Goal: Transaction & Acquisition: Purchase product/service

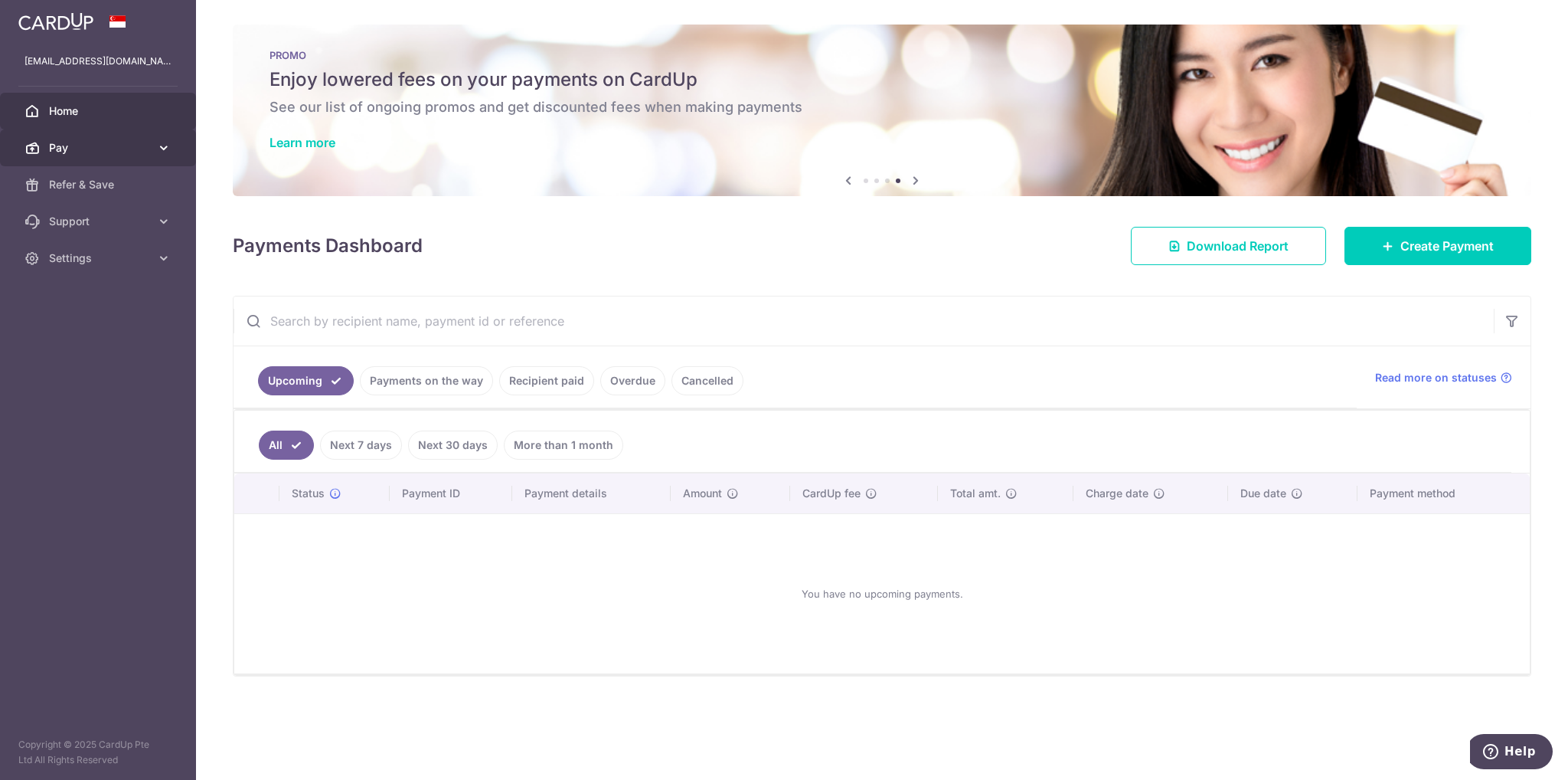
click at [160, 150] on icon at bounding box center [163, 147] width 15 height 15
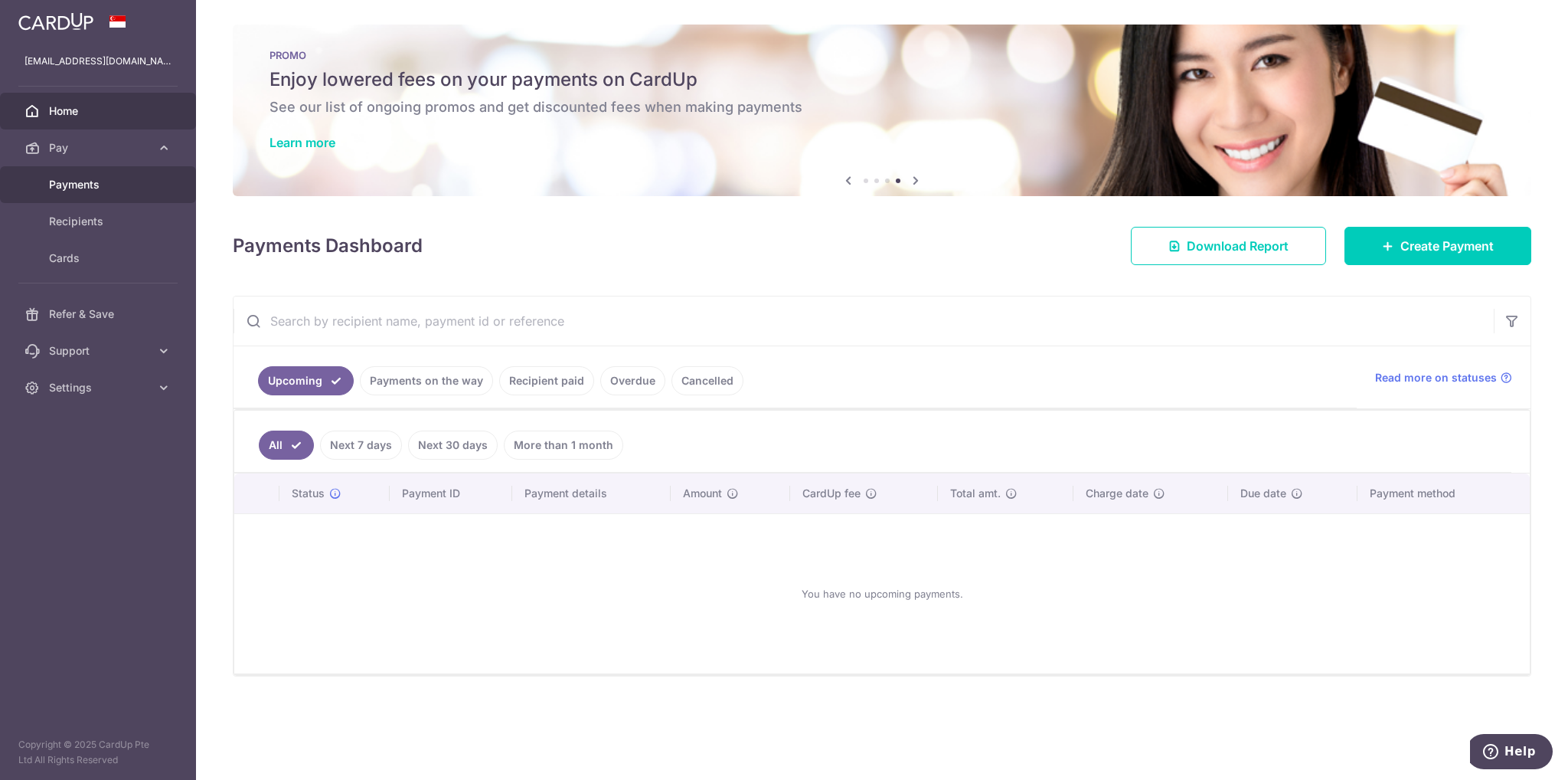
click at [86, 184] on span "Payments" at bounding box center [100, 184] width 101 height 15
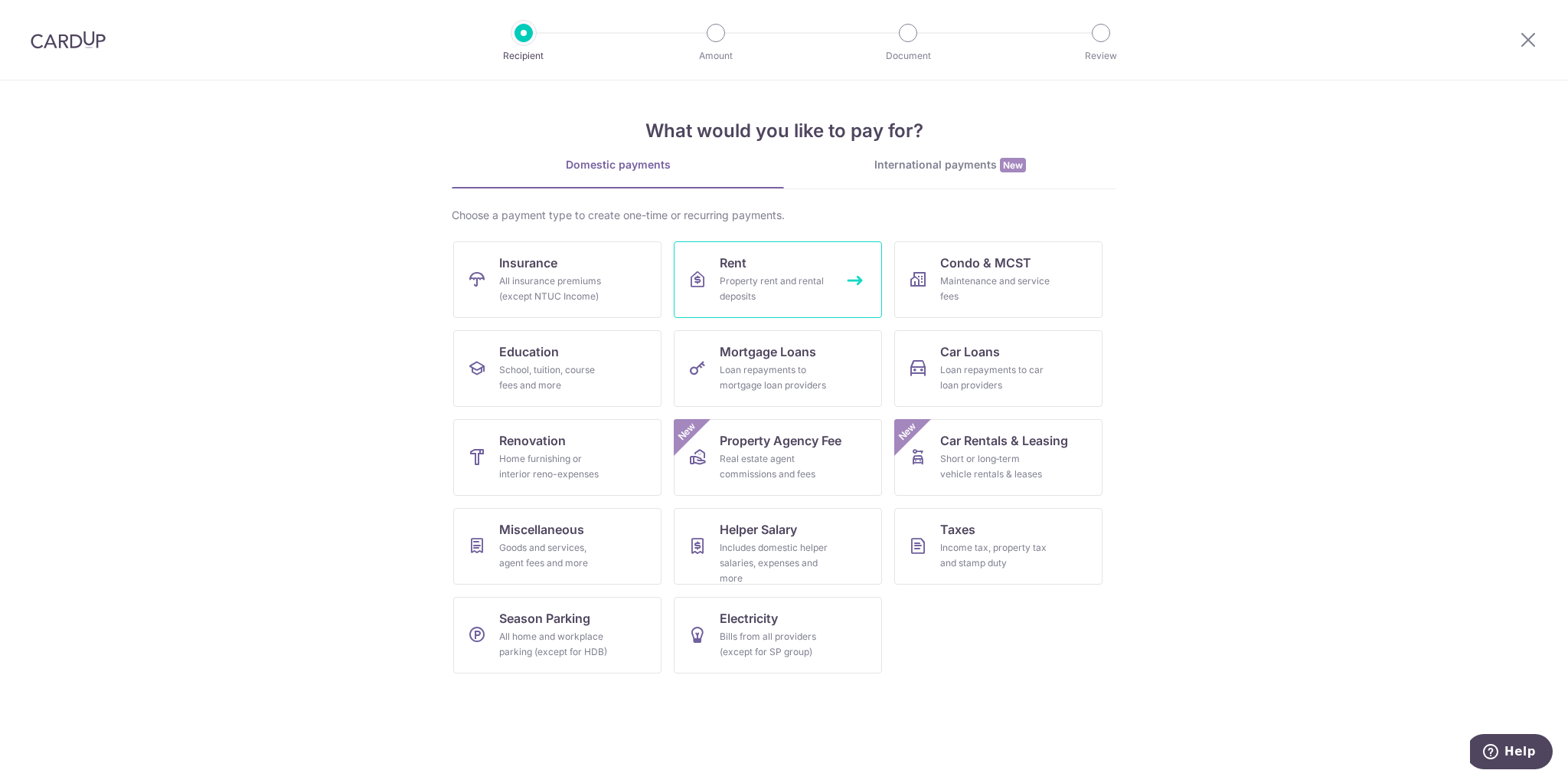
click at [750, 286] on div "Property rent and rental deposits" at bounding box center [775, 289] width 111 height 31
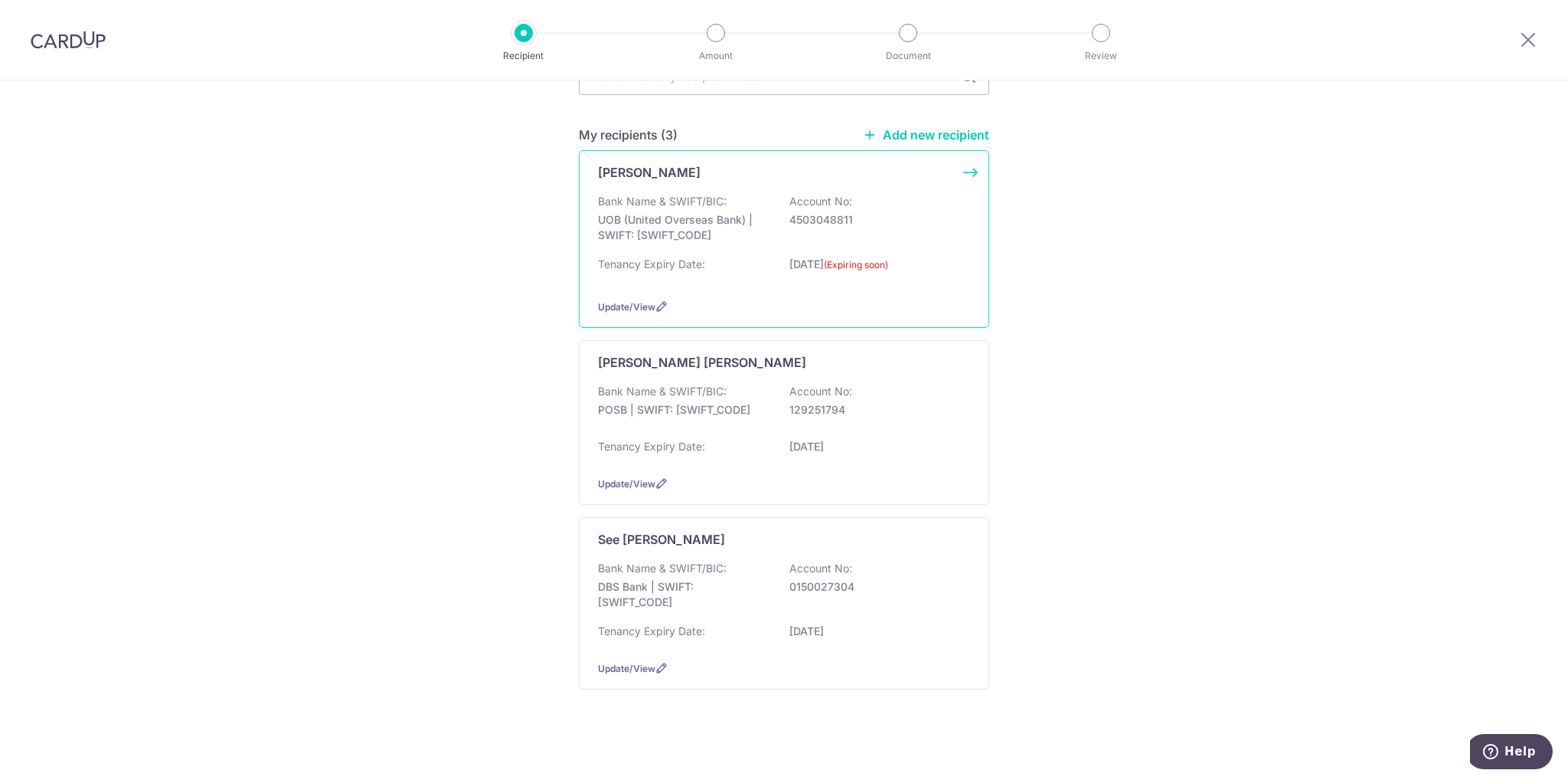
scroll to position [158, 0]
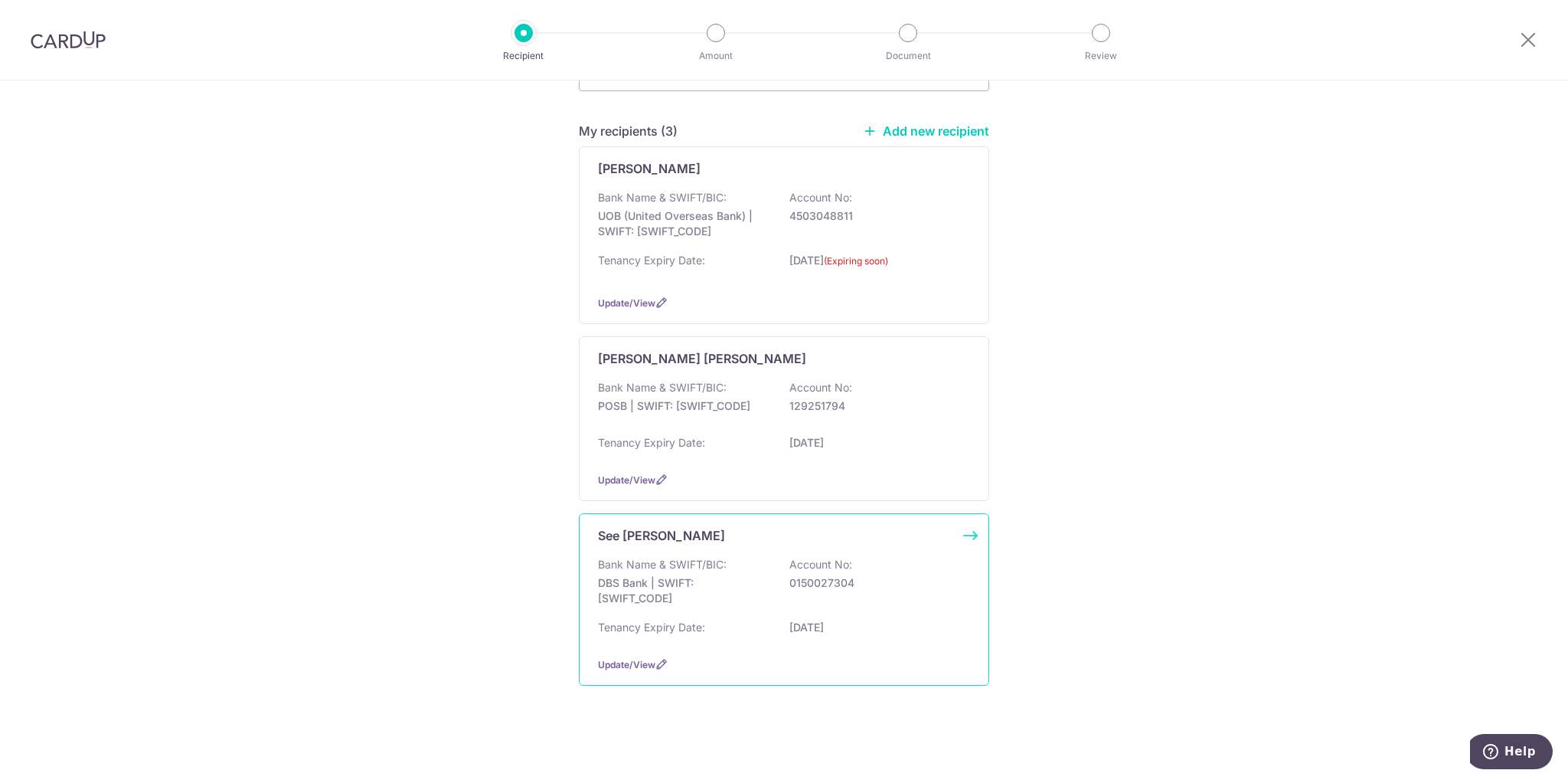
click at [702, 557] on p "Bank Name & SWIFT/BIC:" at bounding box center [662, 563] width 128 height 15
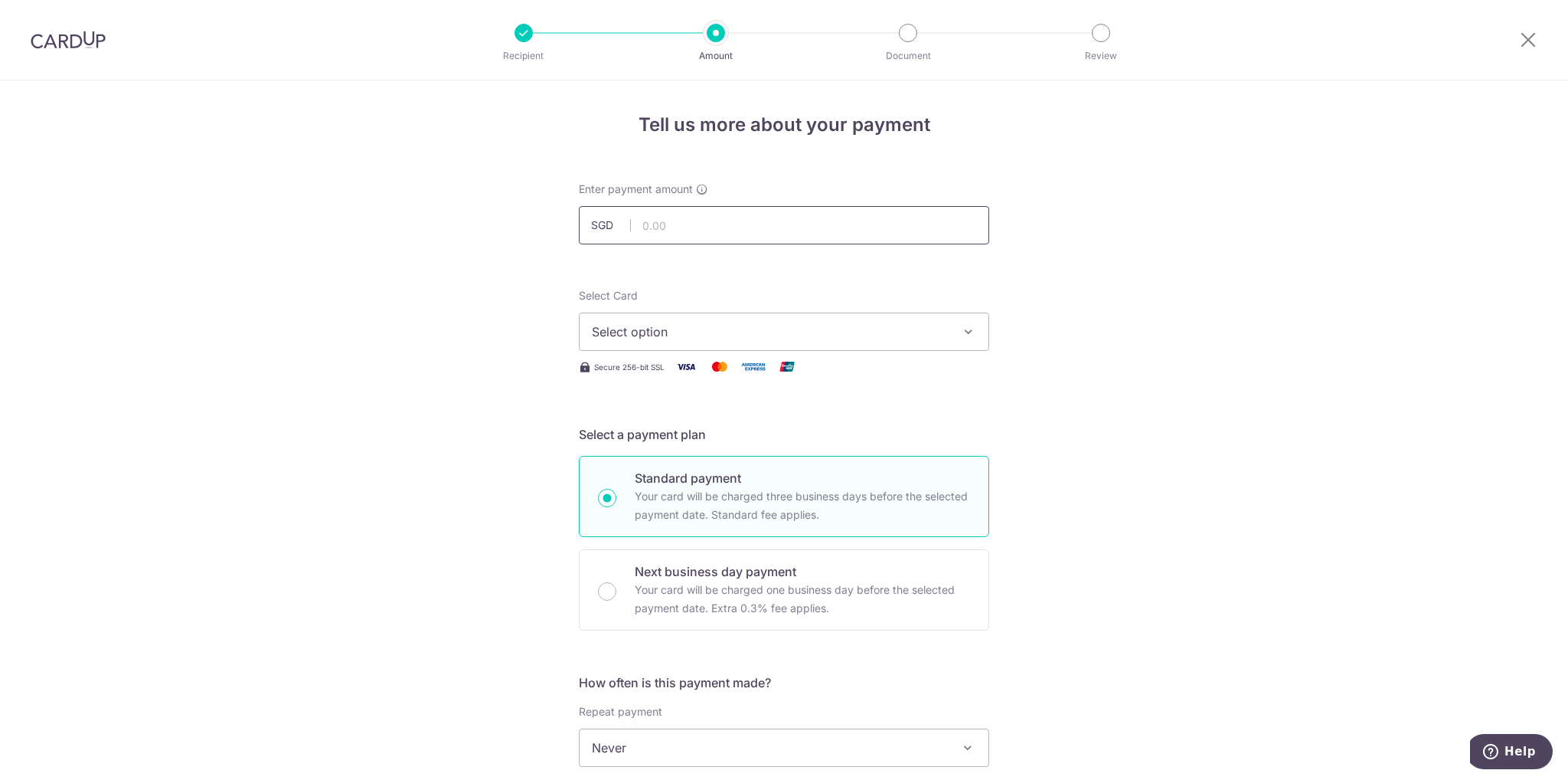
click at [675, 228] on input "text" at bounding box center [784, 224] width 410 height 39
type input "5,500.00"
click at [226, 333] on div "Tell us more about your payment Enter payment amount SGD 5,500.00 5500.00 Selec…" at bounding box center [784, 773] width 1568 height 1386
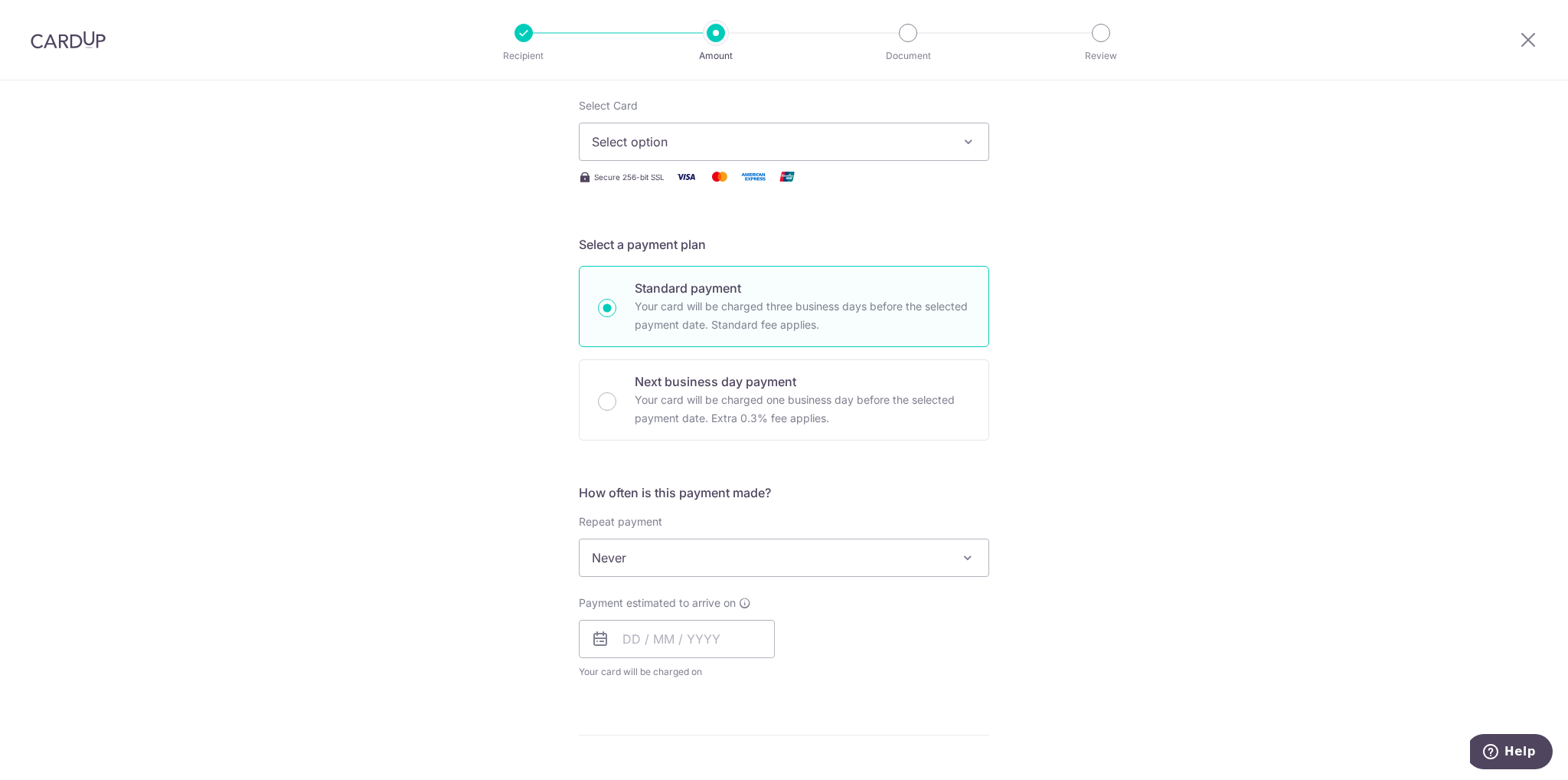
scroll to position [306, 0]
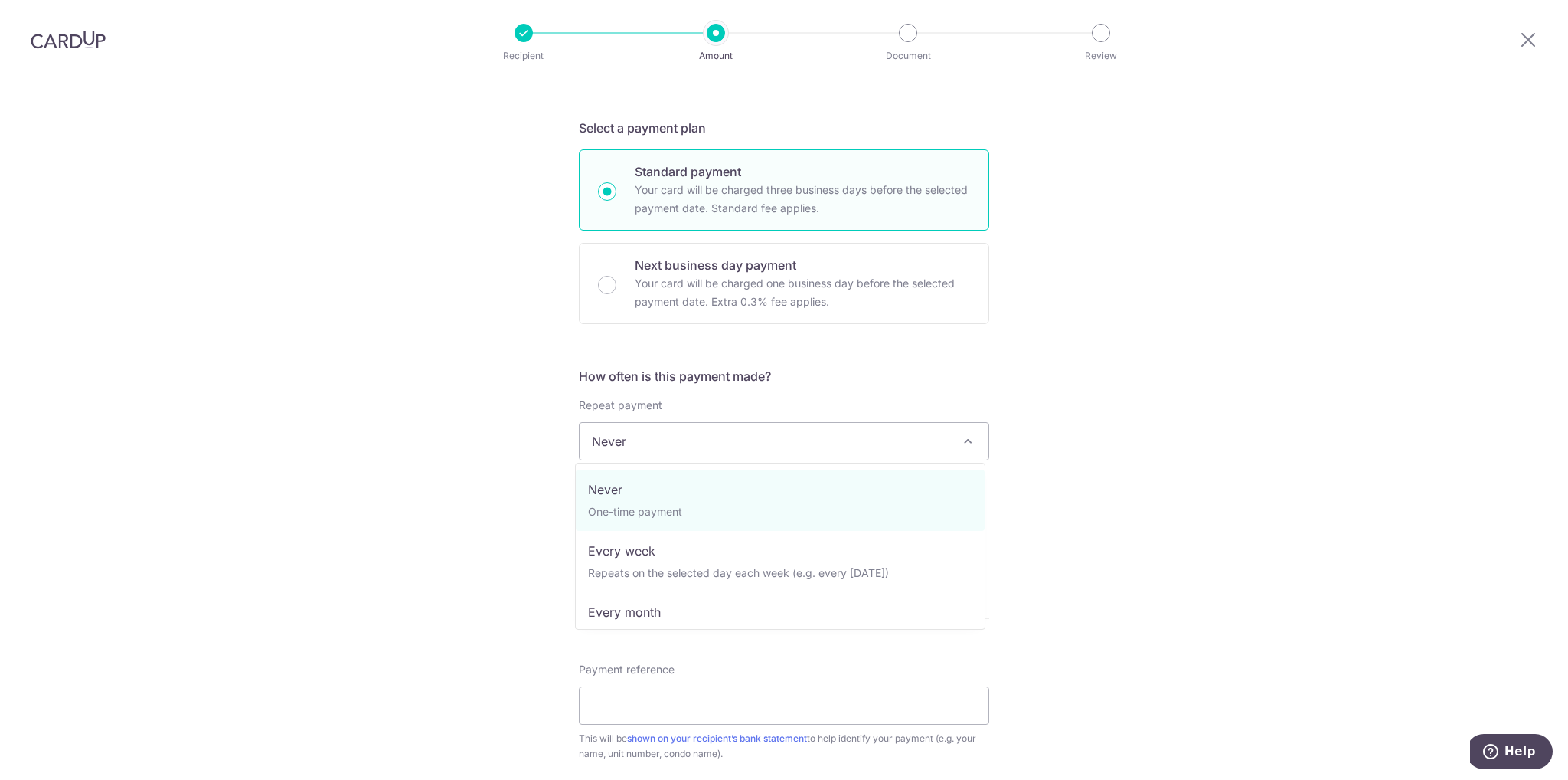
click at [739, 443] on span "Never" at bounding box center [784, 441] width 409 height 37
select select "3"
type input "18/03/2028"
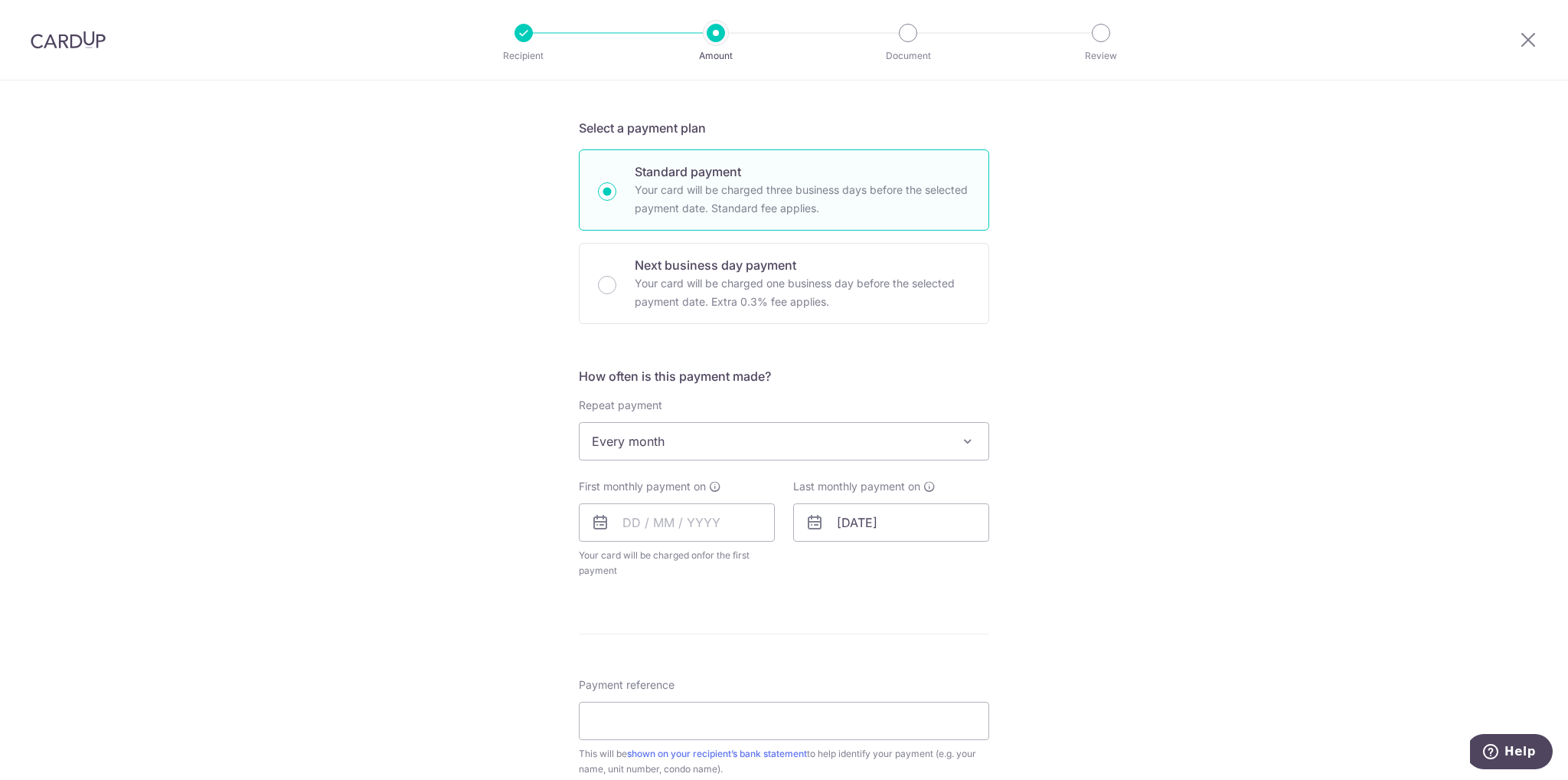
click at [403, 485] on div "Tell us more about your payment Enter payment amount SGD 5,500.00 5500.00 Selec…" at bounding box center [784, 474] width 1568 height 1401
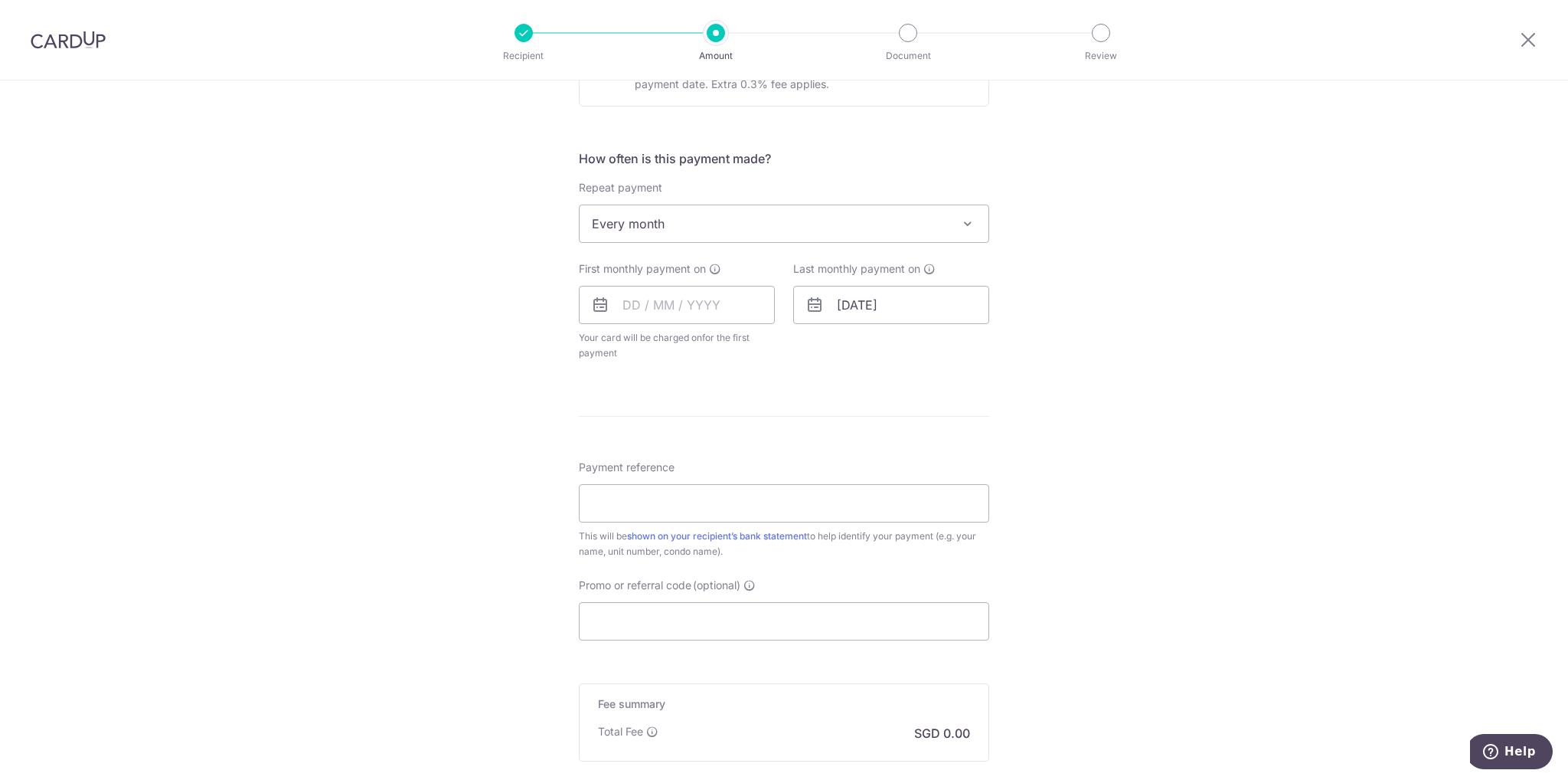
scroll to position [536, 0]
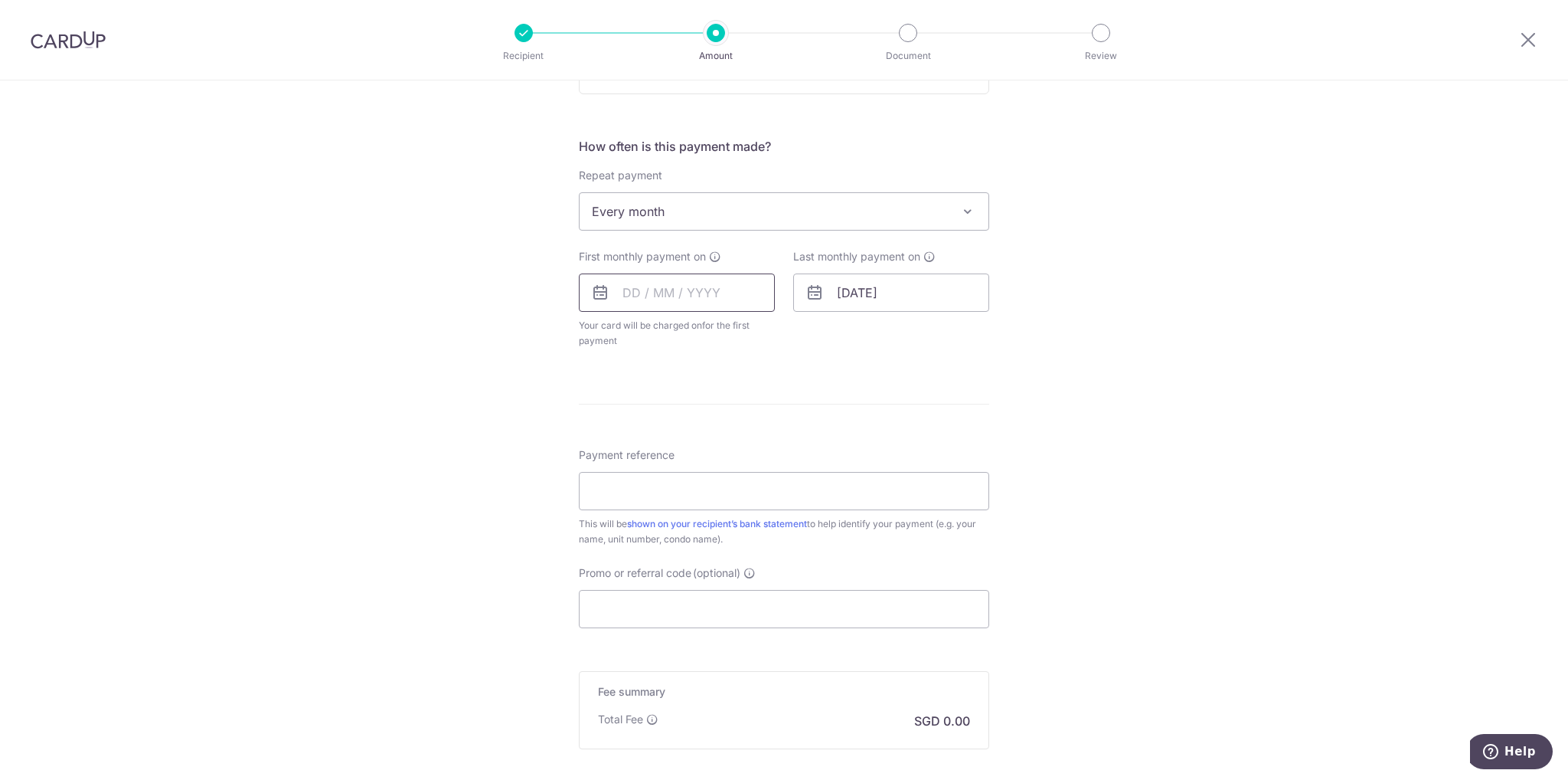
click at [693, 300] on input "text" at bounding box center [677, 293] width 196 height 39
click at [668, 459] on link "16" at bounding box center [671, 463] width 25 height 25
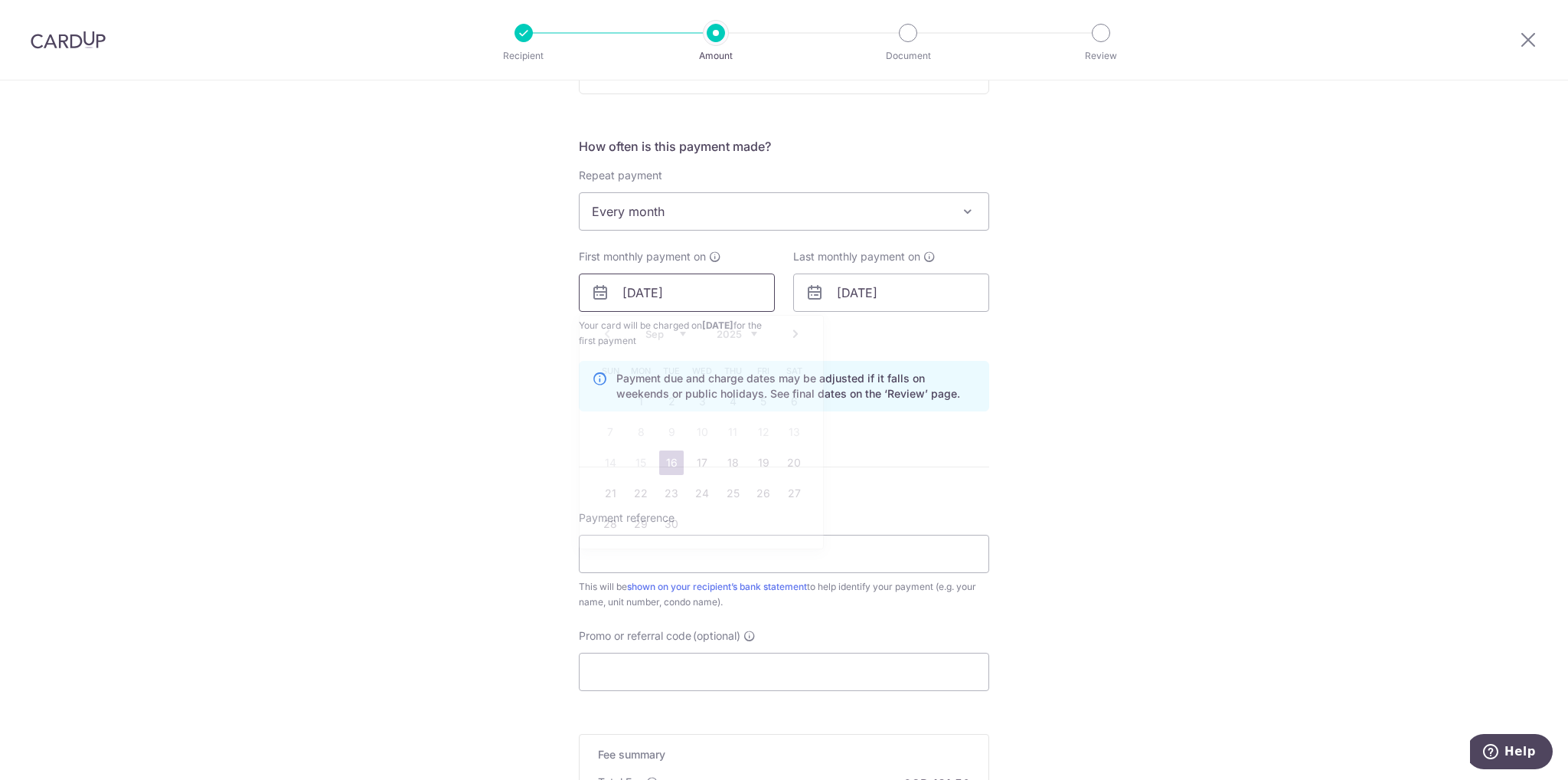
click at [679, 302] on input "[DATE]" at bounding box center [677, 293] width 196 height 39
click at [693, 462] on link "17" at bounding box center [701, 463] width 25 height 25
click at [655, 298] on input "17/09/2025" at bounding box center [677, 293] width 196 height 39
click at [661, 462] on link "16" at bounding box center [671, 463] width 25 height 25
type input "[DATE]"
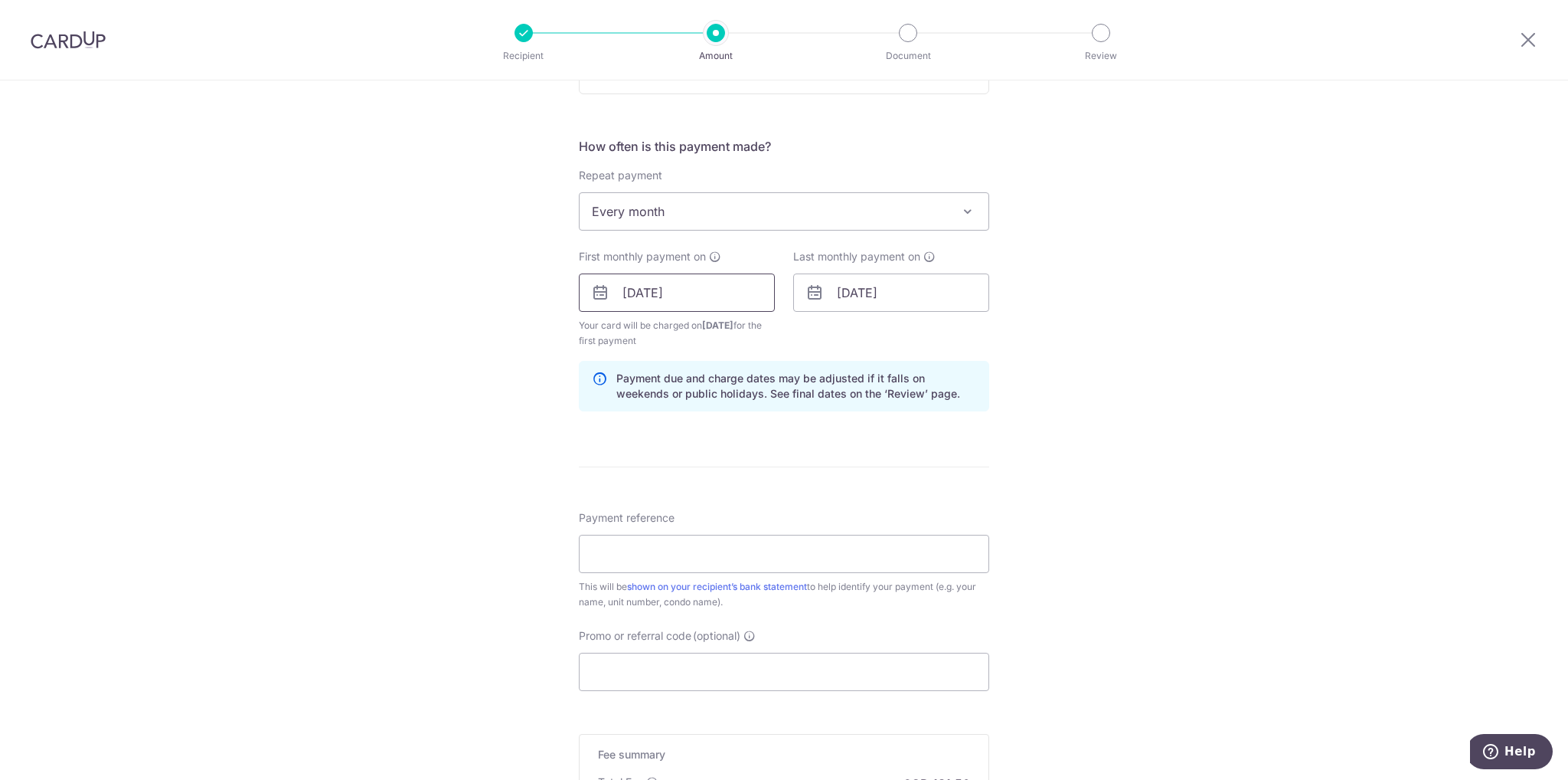
click at [654, 290] on input "[DATE]" at bounding box center [677, 293] width 196 height 39
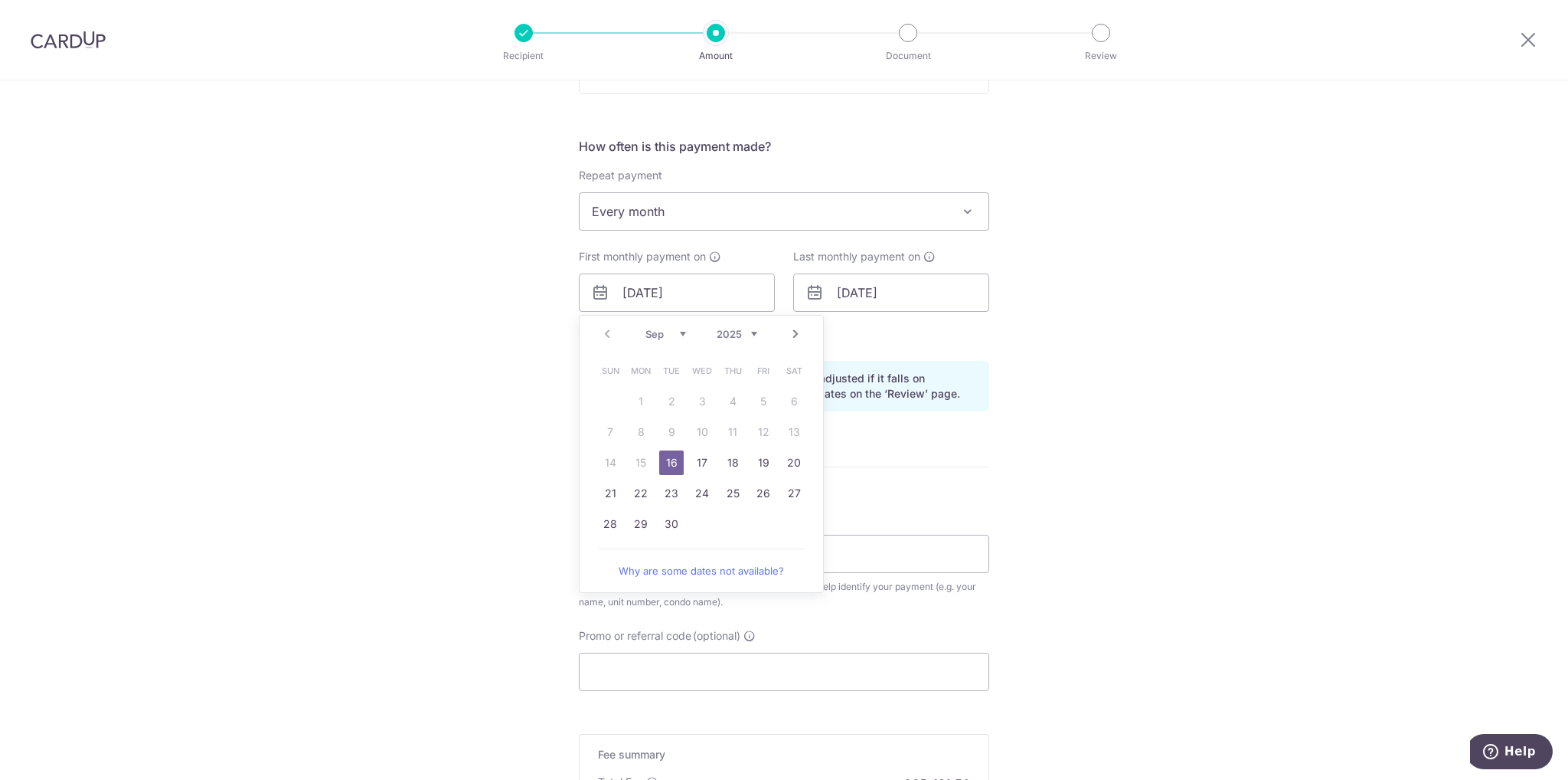
click at [670, 461] on link "16" at bounding box center [671, 463] width 25 height 25
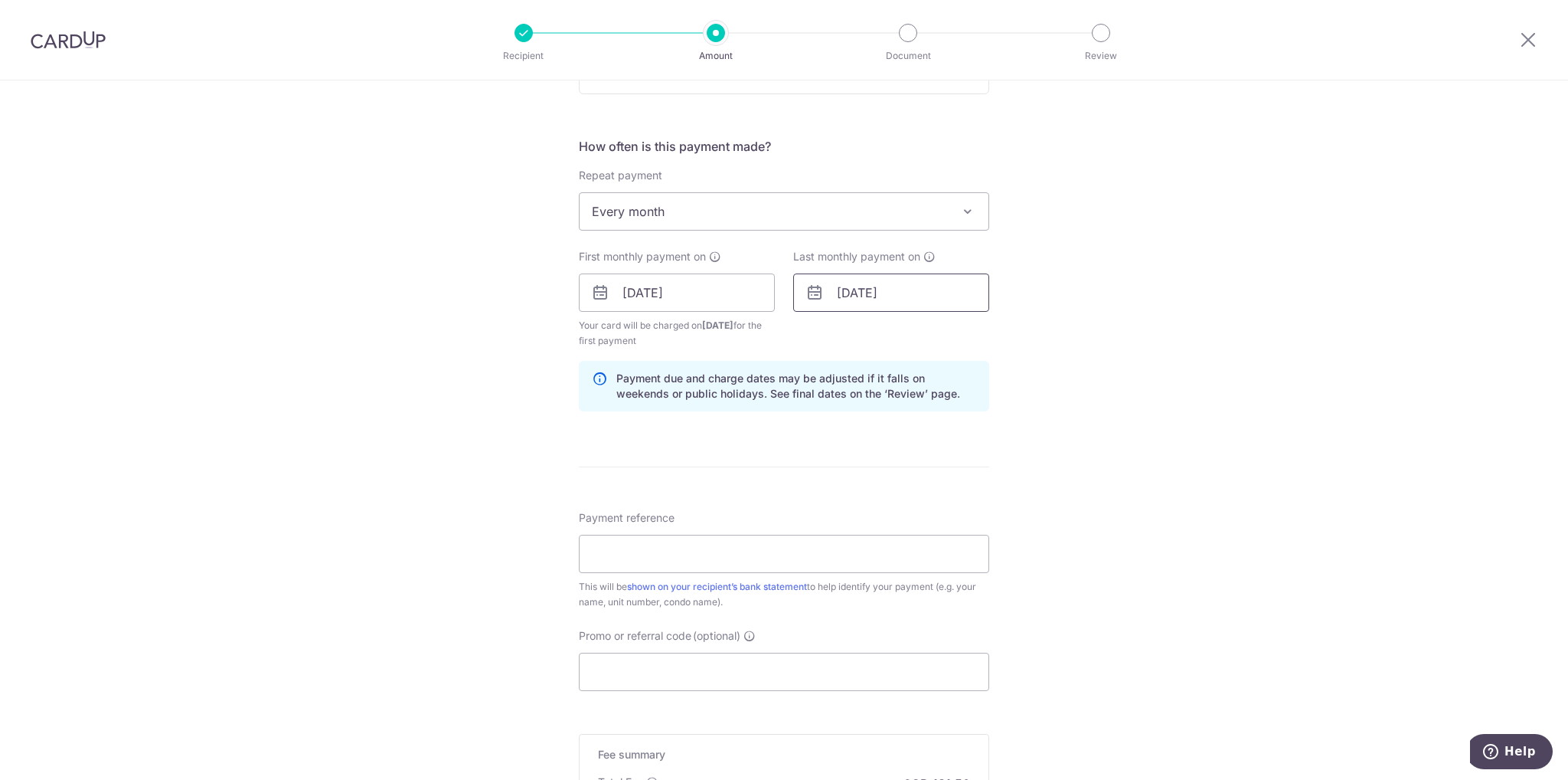
click at [896, 297] on input "18/03/2028" at bounding box center [891, 293] width 196 height 39
click at [964, 333] on select "2025 2026 2027 2028 2029 2030 2031 2032 2033 2034 2035" at bounding box center [950, 334] width 41 height 12
click at [1197, 437] on div "Tell us more about your payment Enter payment amount SGD 5,500.00 5500.00 Selec…" at bounding box center [784, 276] width 1568 height 1464
click at [907, 298] on input "18/03/2028" at bounding box center [891, 293] width 196 height 39
click at [886, 335] on select "Jan Feb Mar Apr May Jun Jul Aug Sep Oct Nov Dec" at bounding box center [879, 334] width 41 height 12
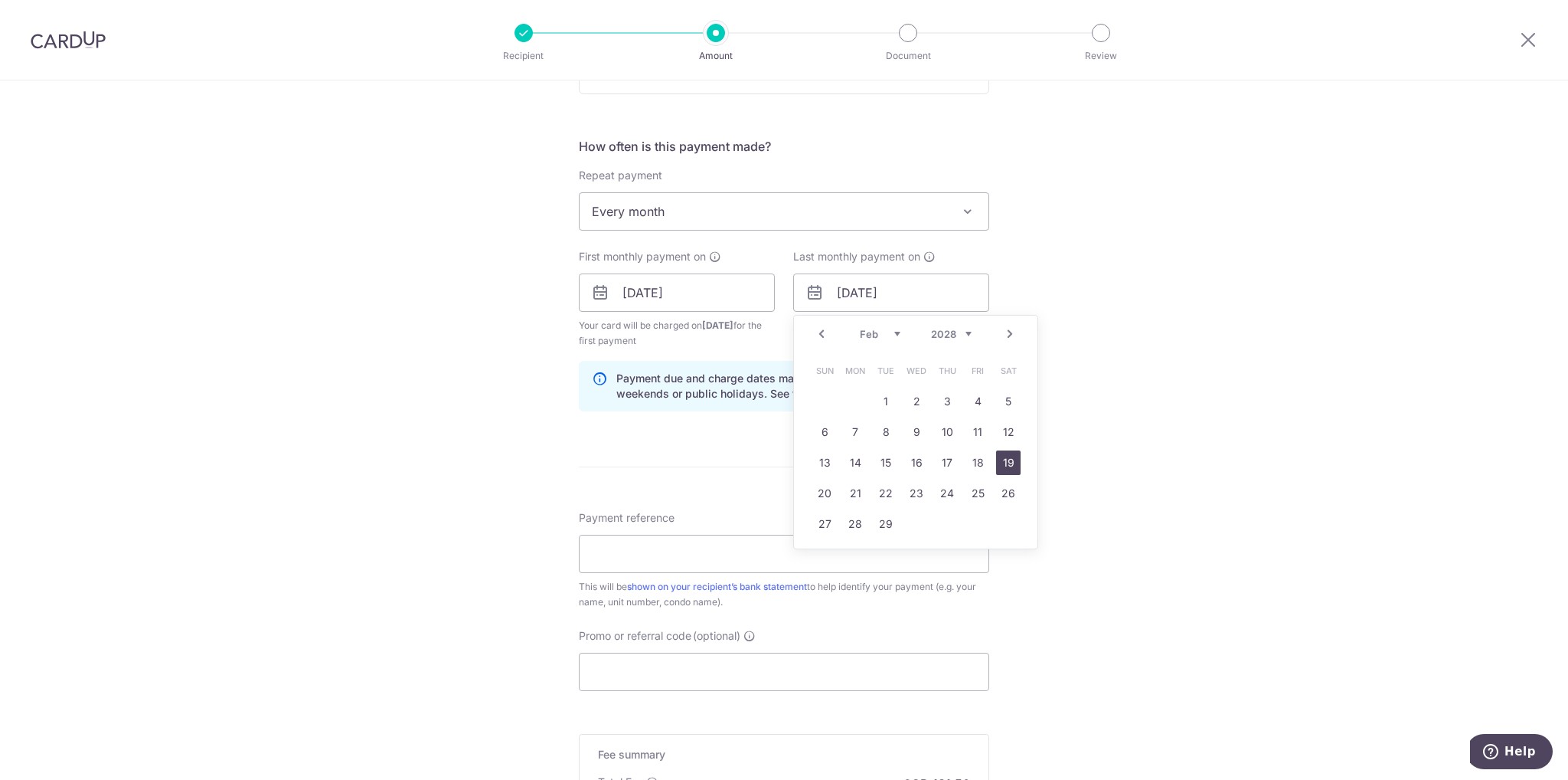
click at [1011, 463] on link "19" at bounding box center [1008, 463] width 25 height 25
type input "19/02/2028"
click at [1151, 447] on div "Tell us more about your payment Enter payment amount SGD 5,500.00 5500.00 Selec…" at bounding box center [784, 276] width 1568 height 1464
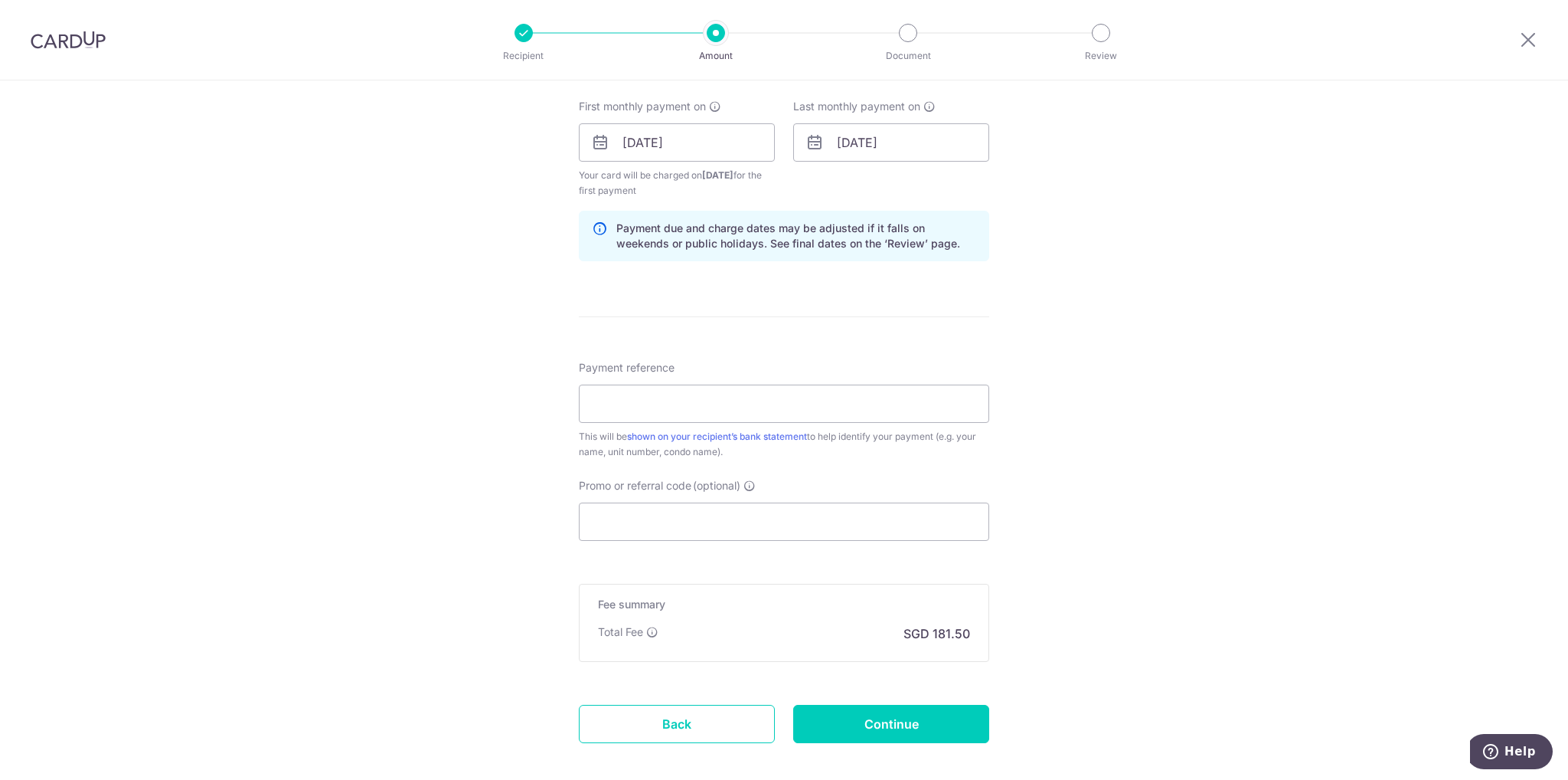
scroll to position [763, 0]
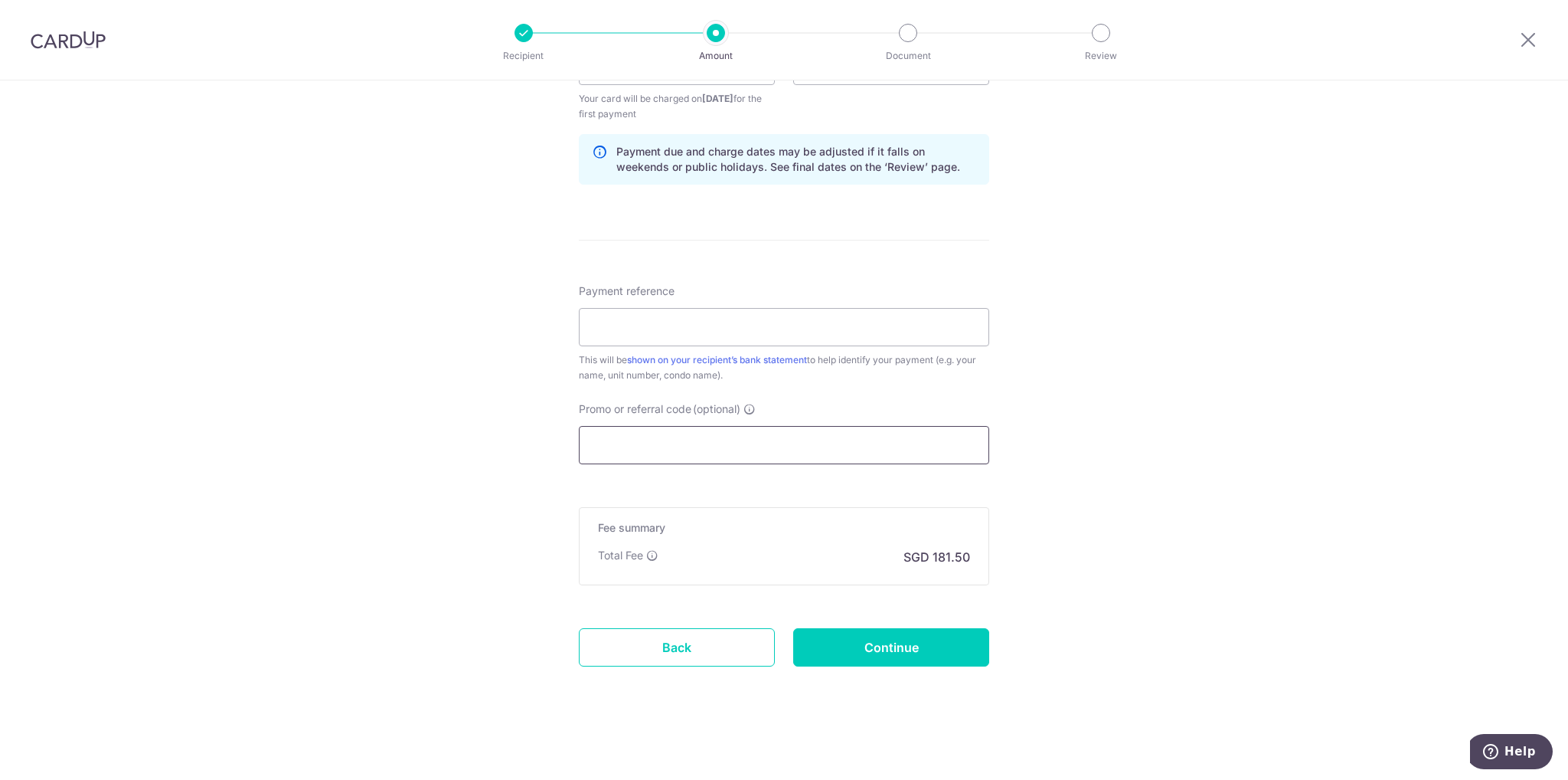
click at [613, 441] on input "Promo or referral code (optional)" at bounding box center [784, 445] width 410 height 39
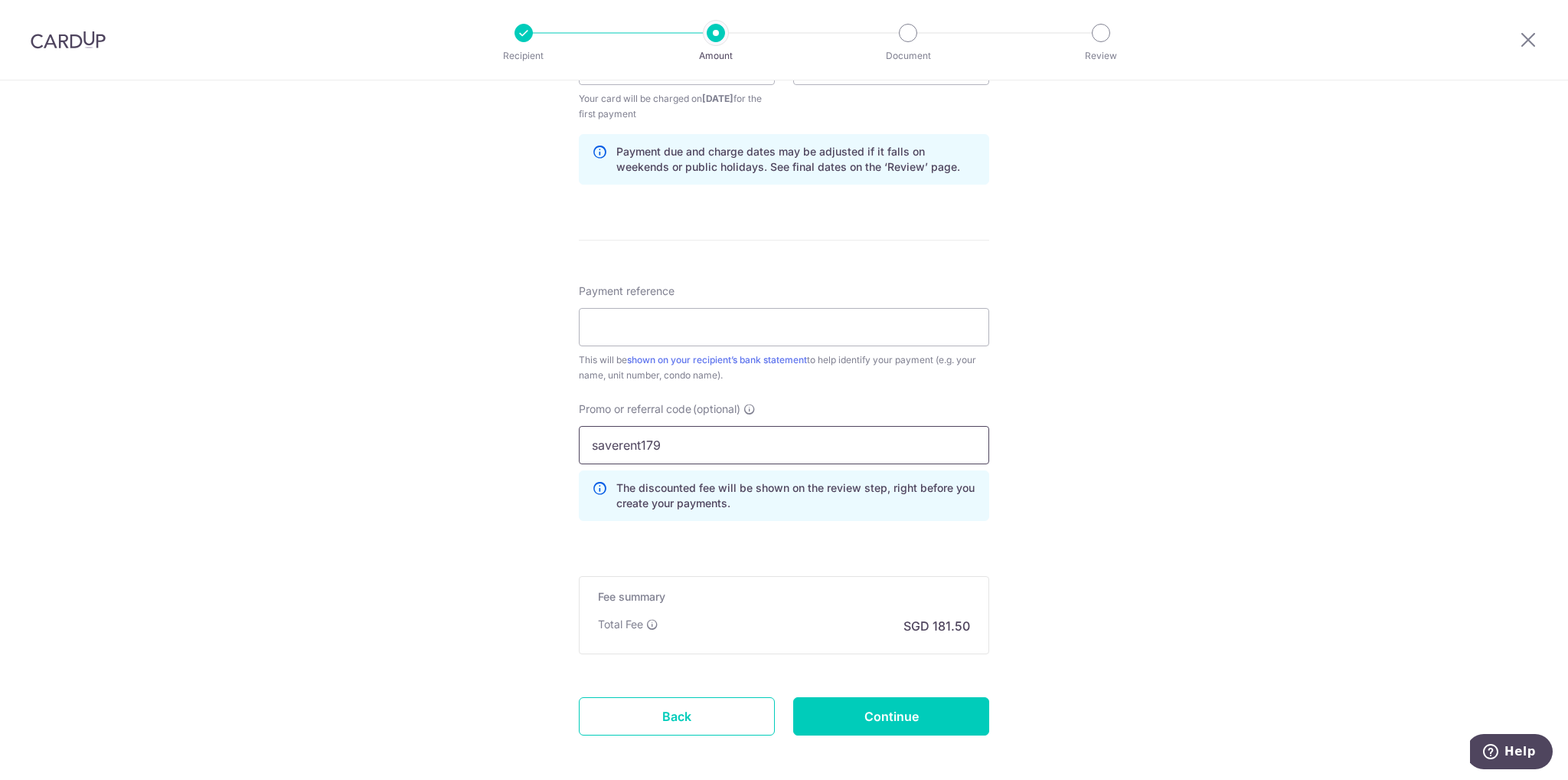
type input "saverent179"
click at [1111, 632] on div "Tell us more about your payment Enter payment amount SGD 5,500.00 5500.00 Selec…" at bounding box center [784, 83] width 1568 height 1533
click at [683, 438] on input "saverent179" at bounding box center [784, 445] width 410 height 39
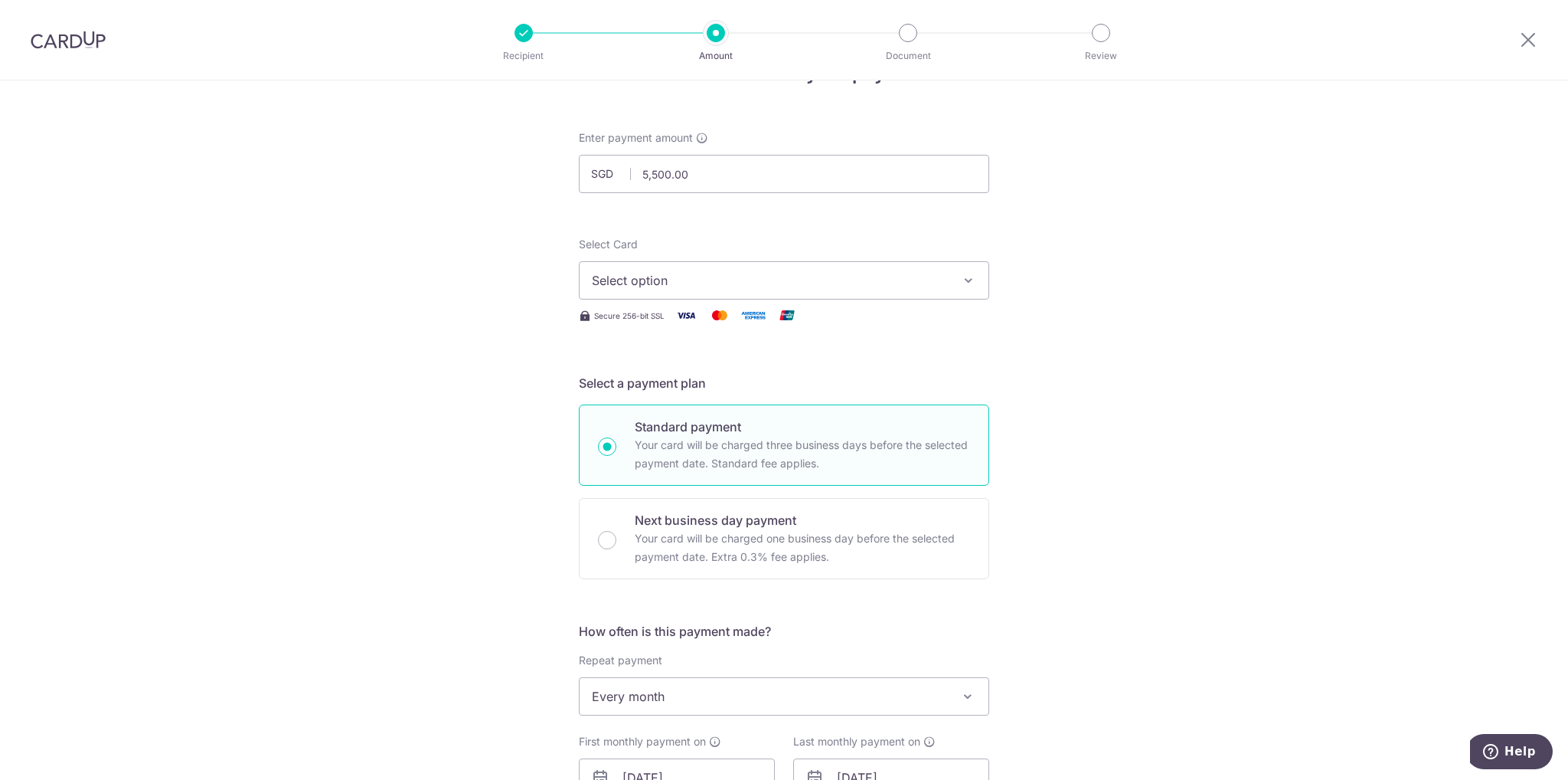
scroll to position [0, 0]
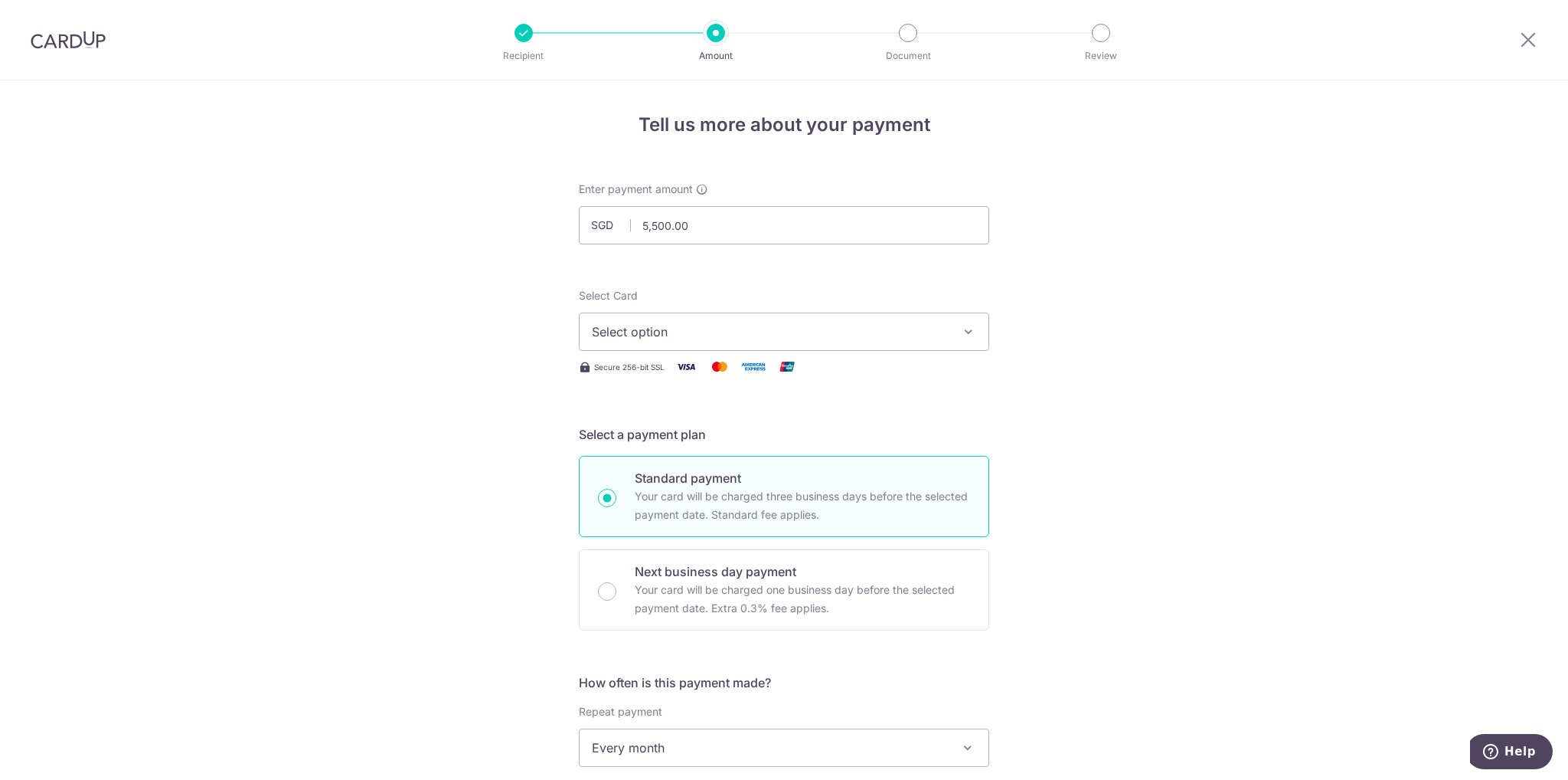
click at [818, 335] on span "Select option" at bounding box center [770, 331] width 357 height 19
drag, startPoint x: 655, startPoint y: 442, endPoint x: 1108, endPoint y: 427, distance: 453.2
click at [655, 442] on span "**** 2276" at bounding box center [657, 441] width 58 height 19
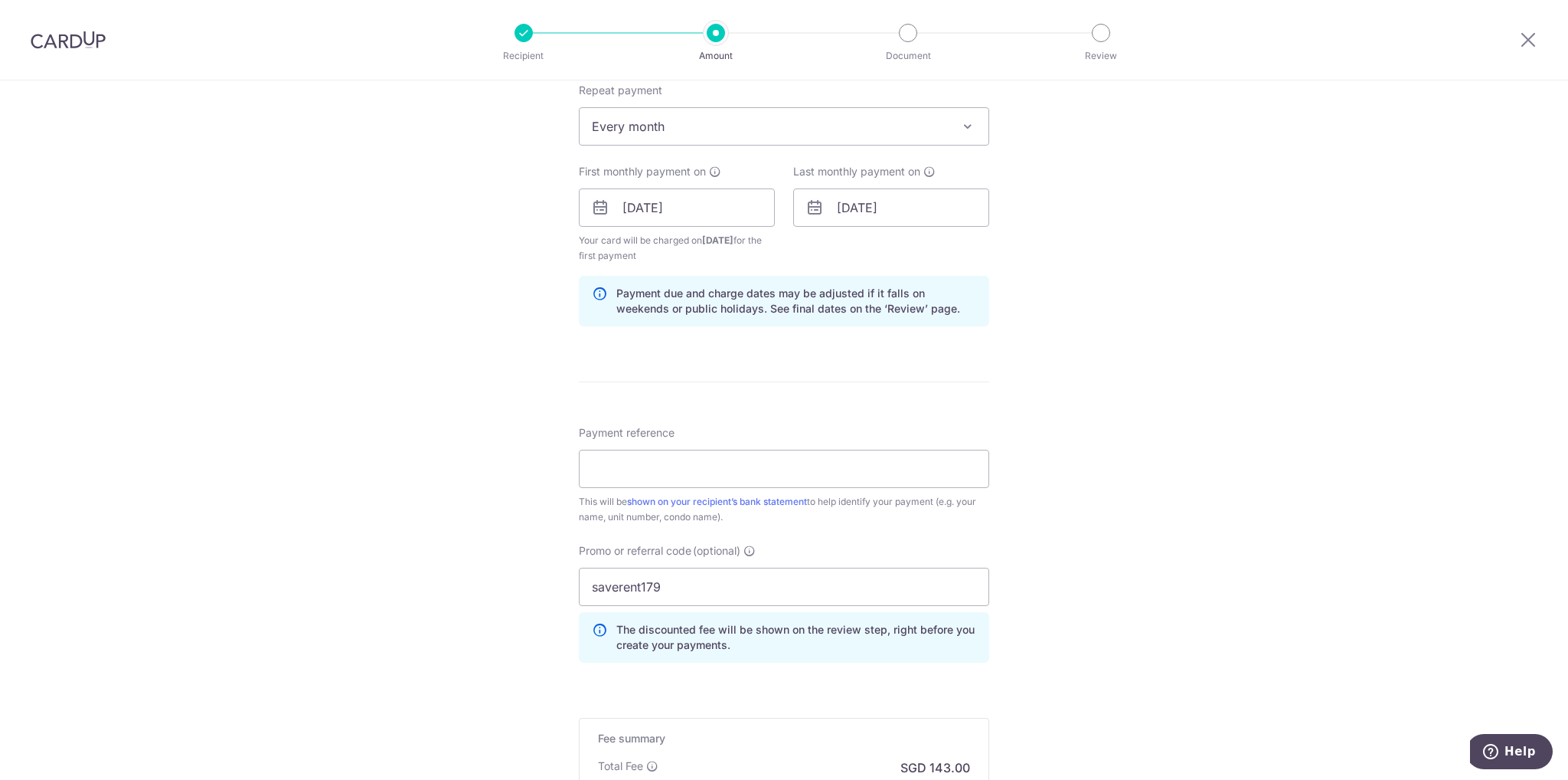
scroll to position [831, 0]
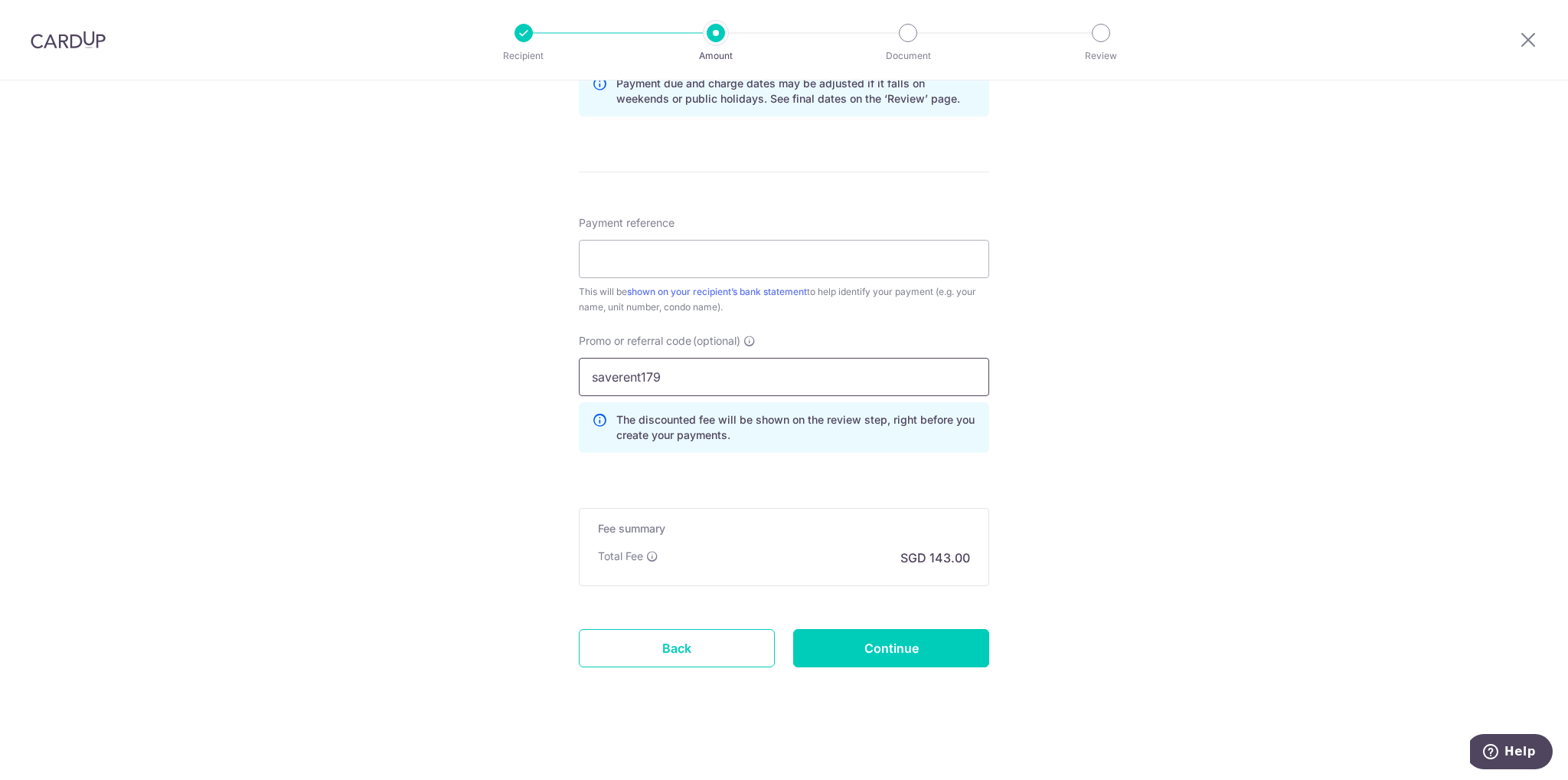
click at [690, 379] on input "saverent179" at bounding box center [784, 377] width 410 height 39
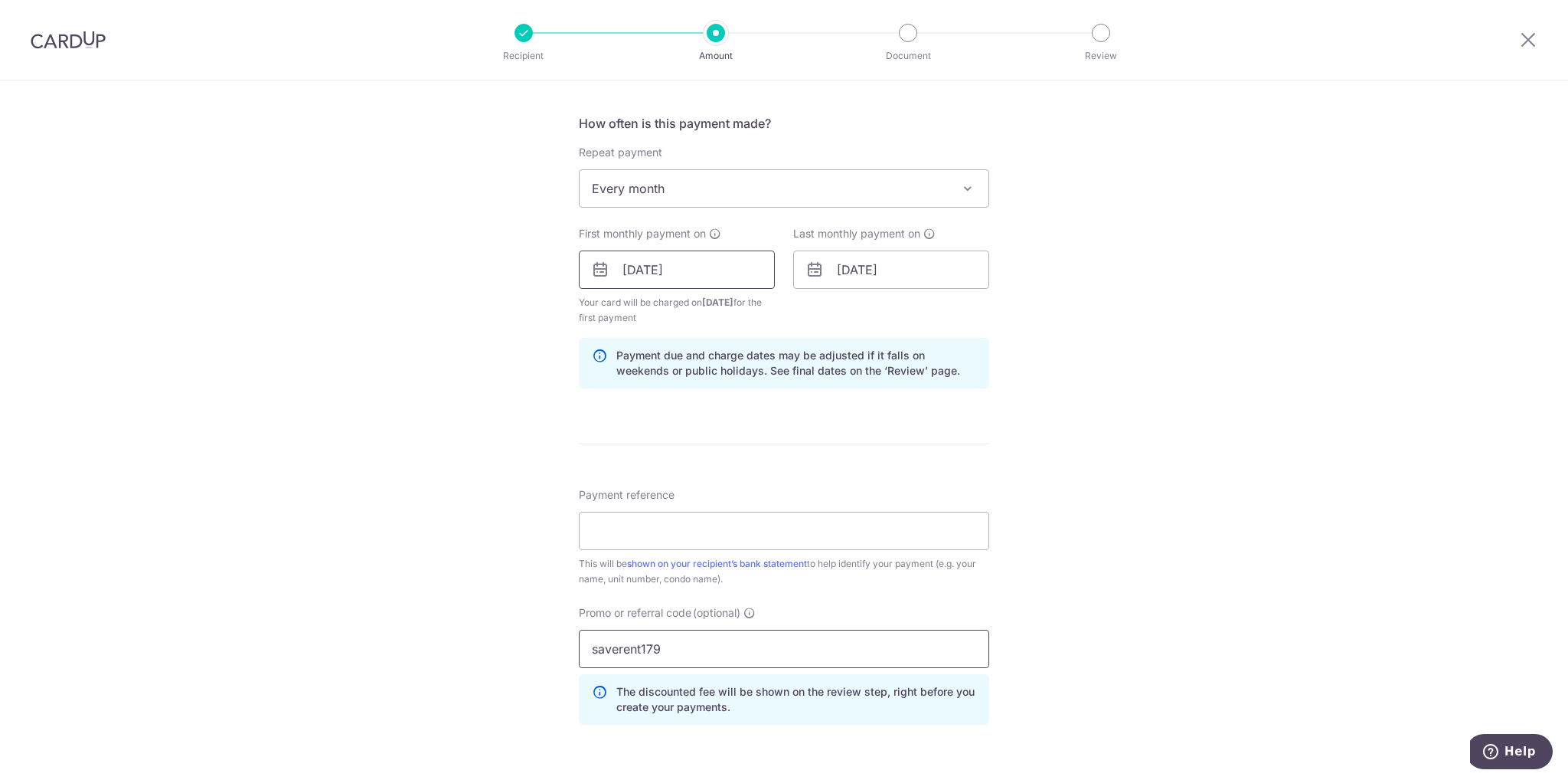
scroll to position [678, 0]
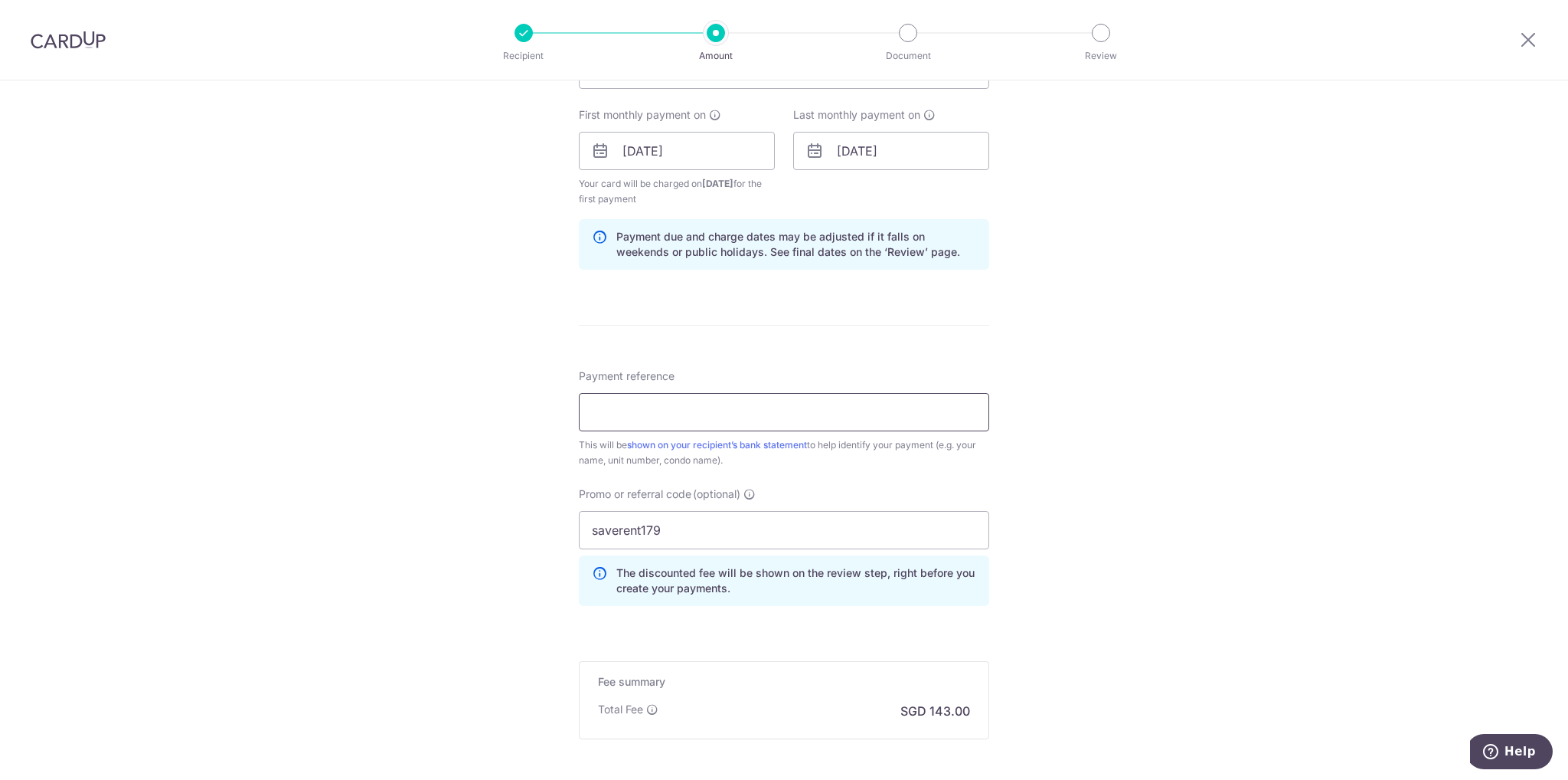
click at [771, 411] on input "Payment reference" at bounding box center [784, 412] width 410 height 39
click at [1209, 479] on div "Tell us more about your payment Enter payment amount SGD 5,500.00 5500.00 Selec…" at bounding box center [784, 169] width 1568 height 1533
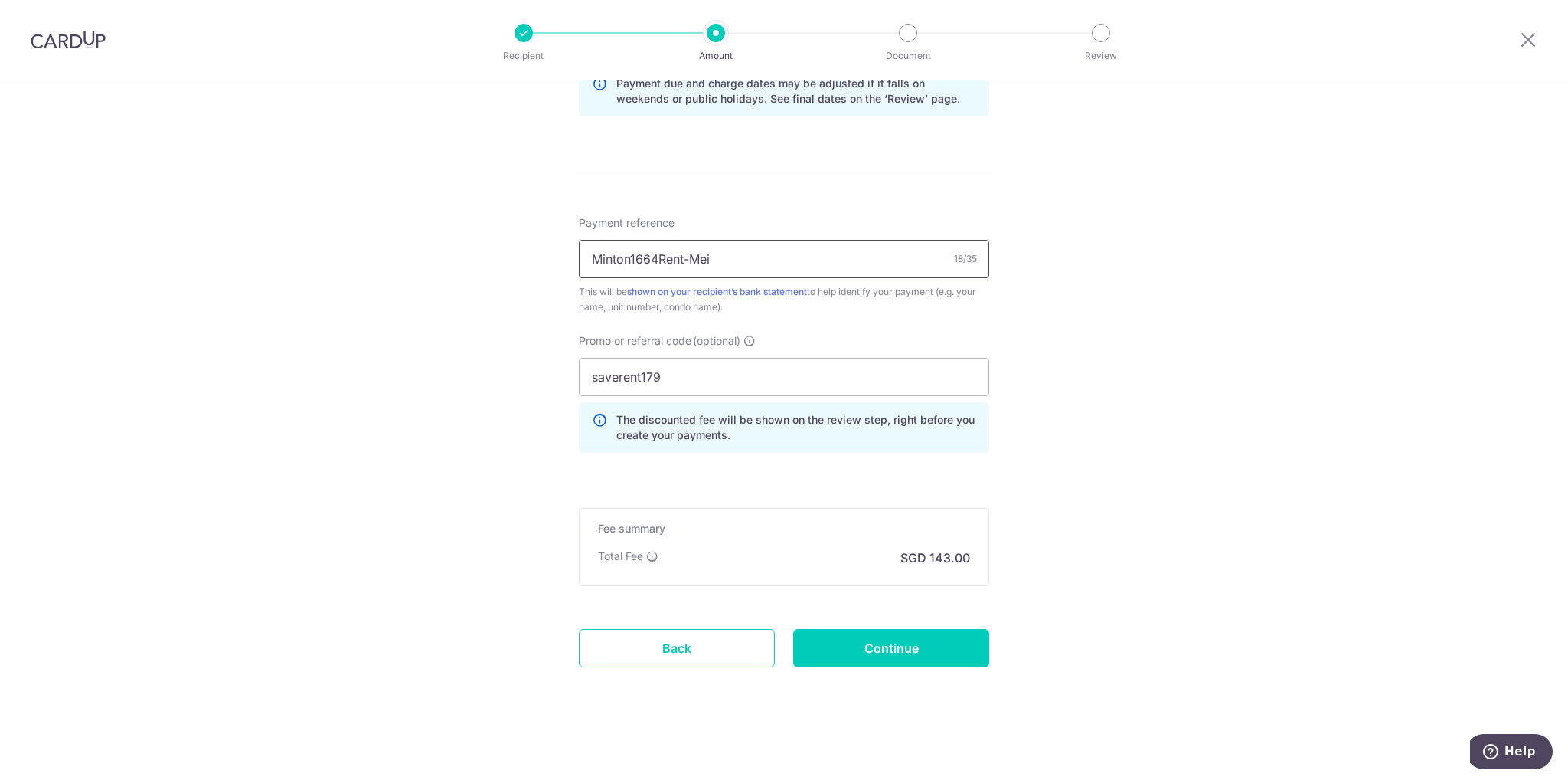
click at [740, 242] on input "Minton1664Rent-Mei" at bounding box center [784, 259] width 410 height 39
click at [1098, 370] on div "Tell us more about your payment Enter payment amount SGD 5,500.00 5500.00 Selec…" at bounding box center [784, 16] width 1568 height 1533
click at [685, 259] on input "Minton1664Rent-MeiMei" at bounding box center [784, 259] width 410 height 39
type input "Minton1664Rent from MeiMei"
click at [1206, 346] on div "Tell us more about your payment Enter payment amount SGD 5,500.00 5500.00 Selec…" at bounding box center [784, 16] width 1568 height 1533
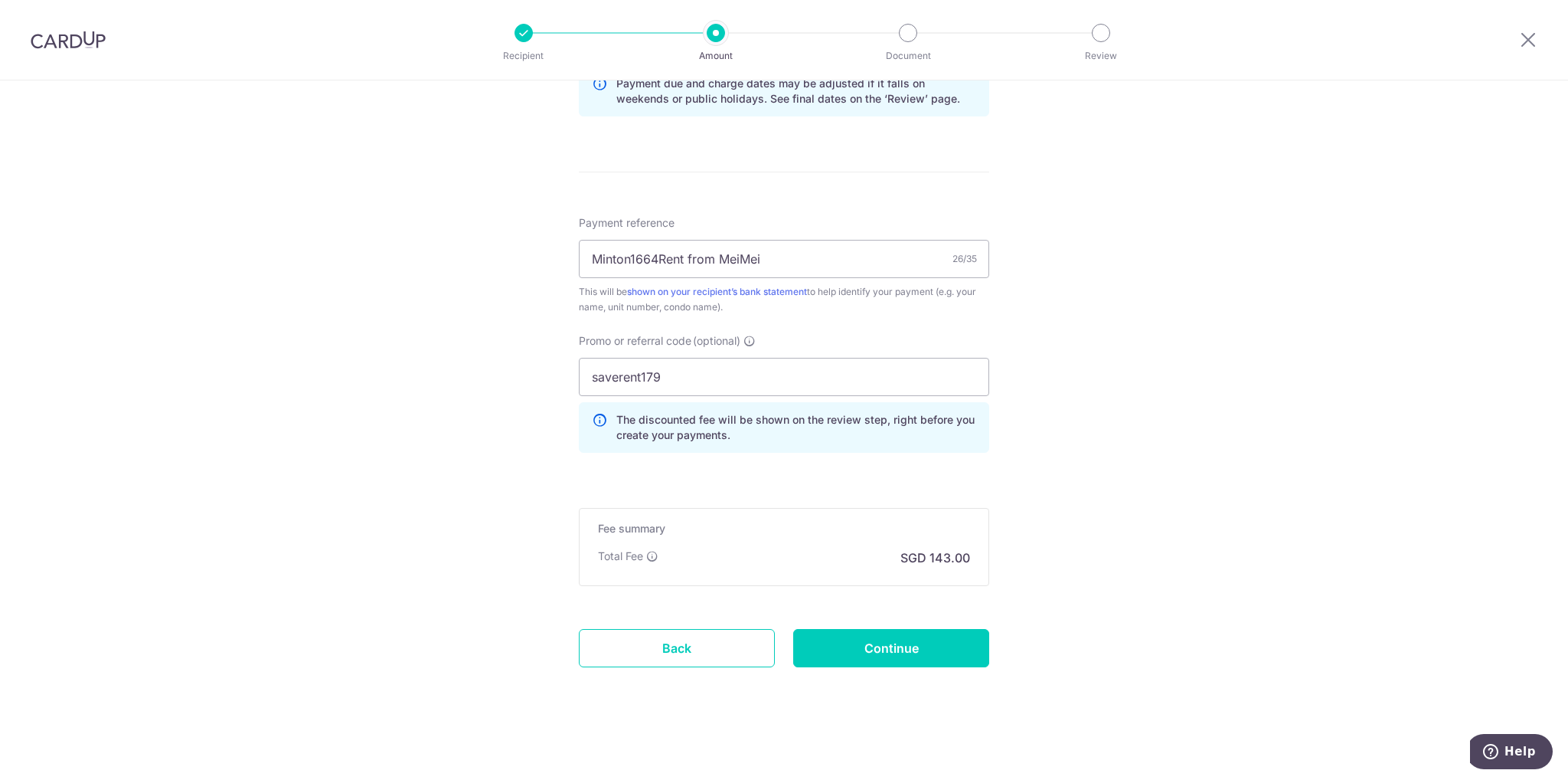
click at [775, 477] on form "Enter payment amount SGD 5,500.00 5500.00 Select Card **** 2276 Add credit card…" at bounding box center [784, 31] width 410 height 1360
click at [656, 366] on input "saverent179" at bounding box center [784, 377] width 410 height 39
click at [769, 474] on form "Enter payment amount SGD 5,500.00 5500.00 Select Card **** 2276 Add credit card…" at bounding box center [784, 31] width 410 height 1360
click at [905, 649] on input "Continue" at bounding box center [891, 648] width 196 height 39
type input "Create Schedule"
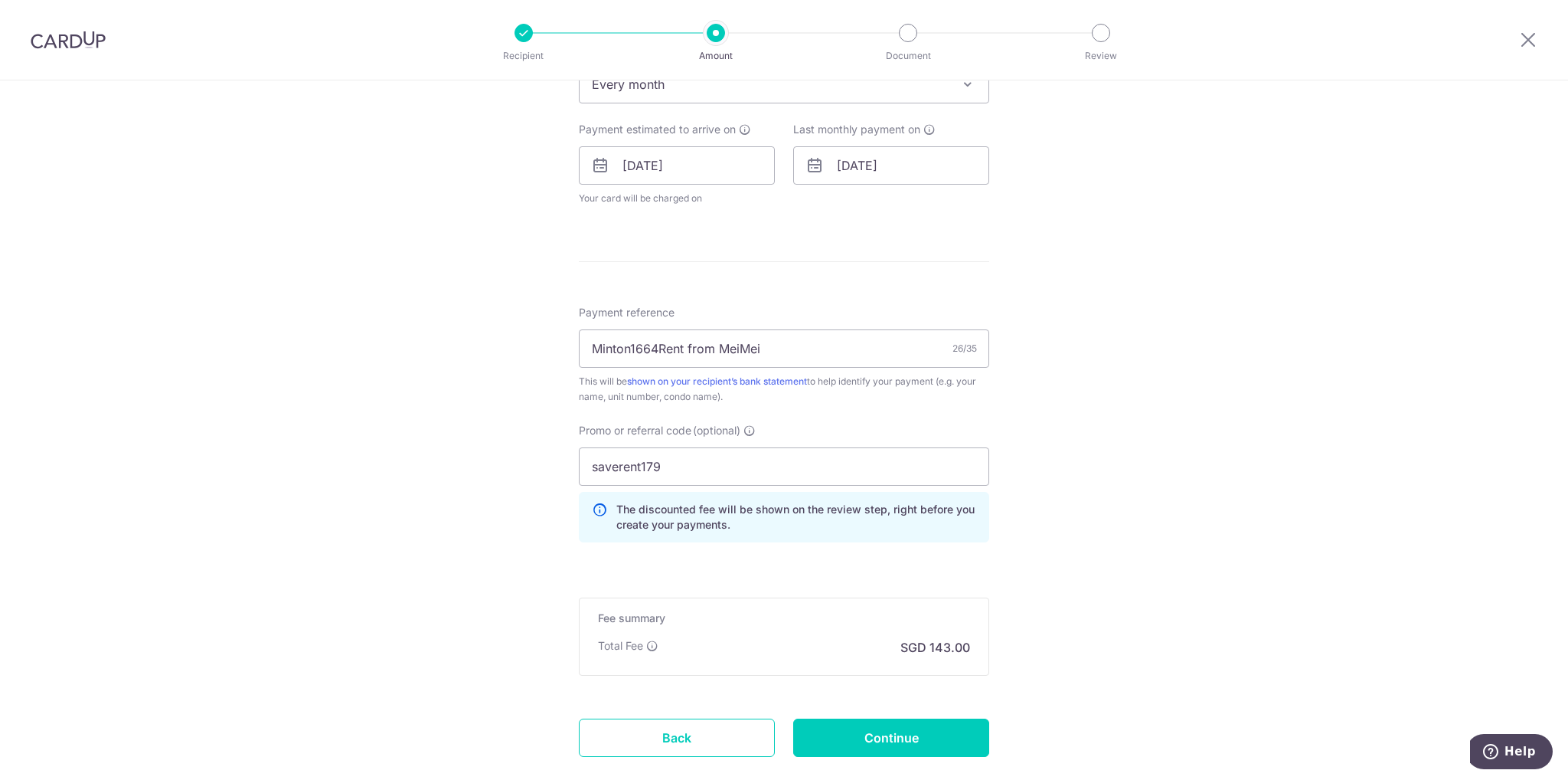
scroll to position [754, 0]
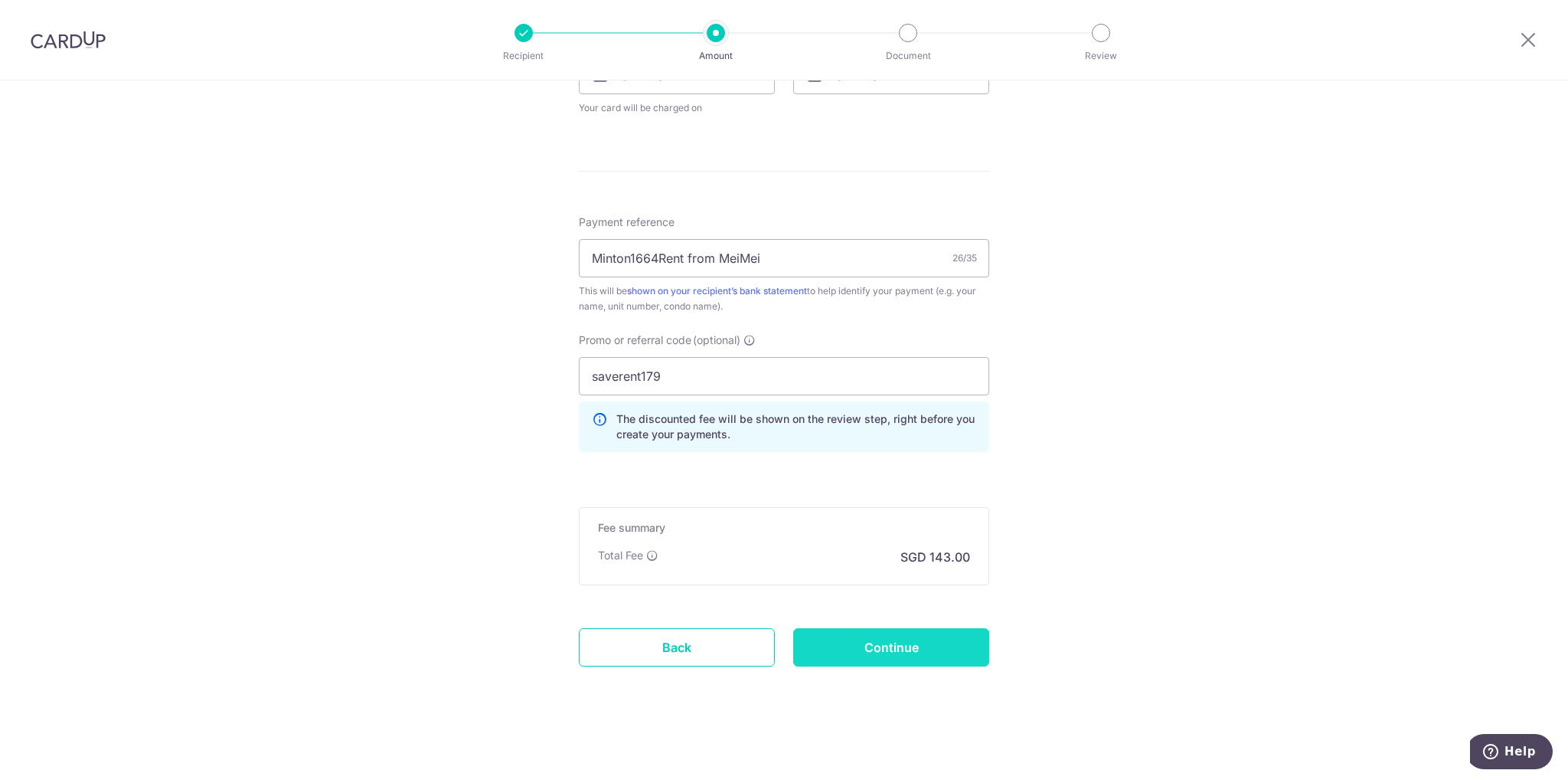
click at [896, 649] on input "Continue" at bounding box center [891, 647] width 196 height 39
type input "Update Schedule"
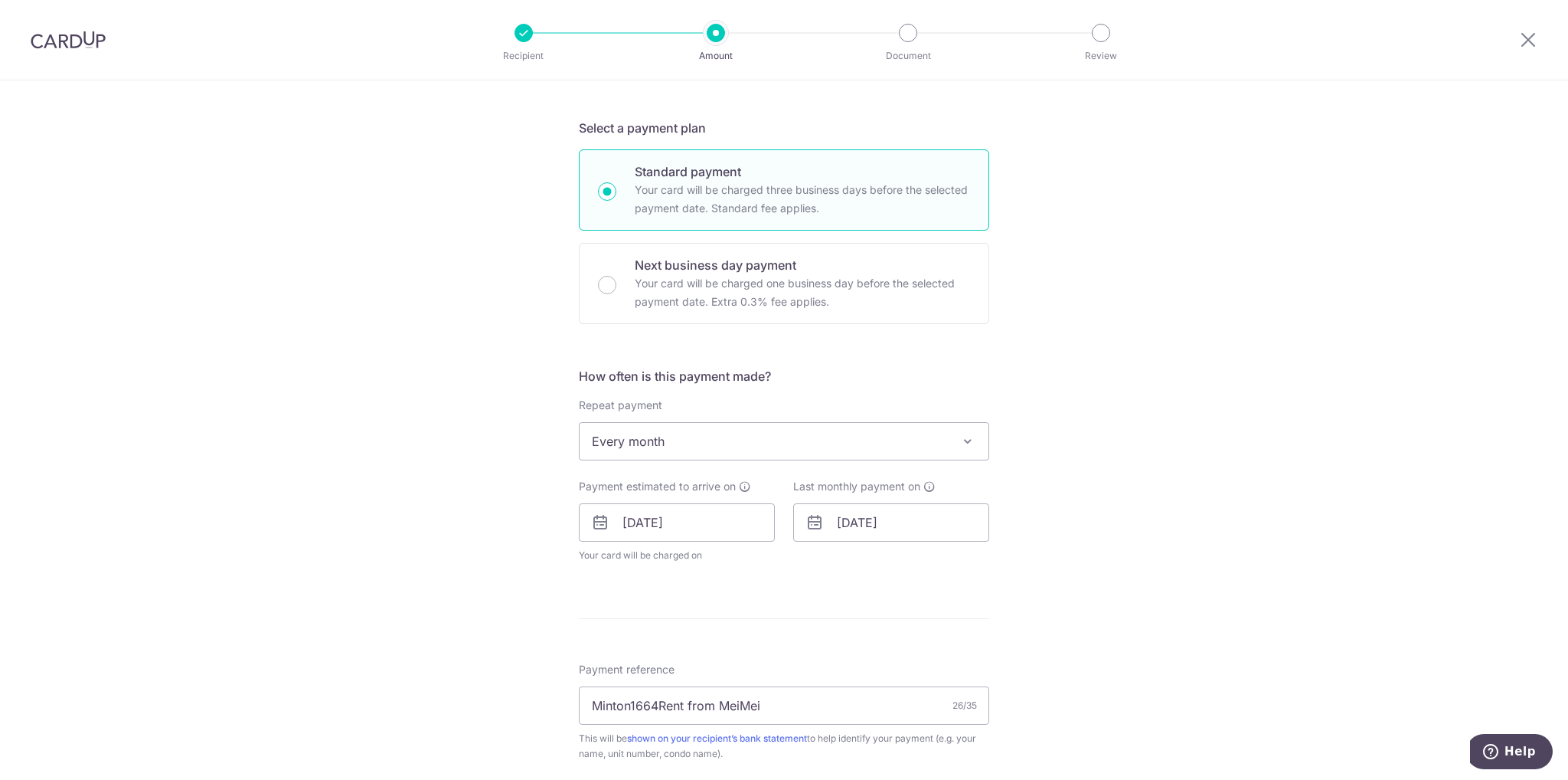
scroll to position [460, 0]
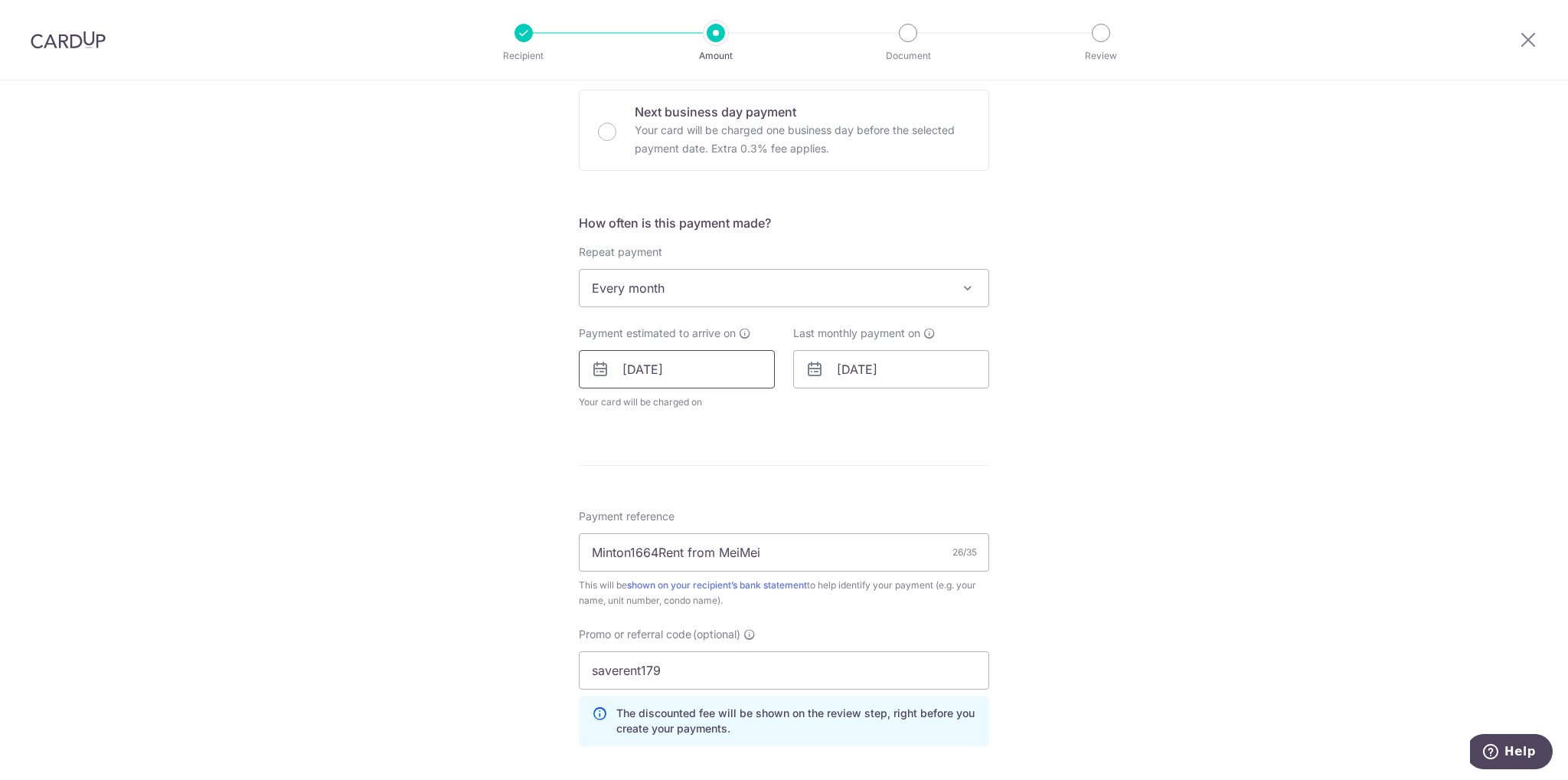
click at [664, 373] on input "[DATE]" at bounding box center [677, 369] width 196 height 39
click at [750, 410] on select "2025 2026 2027 2028 2029 2030 2031 2032 2033 2034 2035" at bounding box center [736, 410] width 41 height 12
click at [716, 404] on select "2025 2026 2027 2028 2029 2030 2031 2032 2033 2034 2035" at bounding box center [736, 410] width 41 height 12
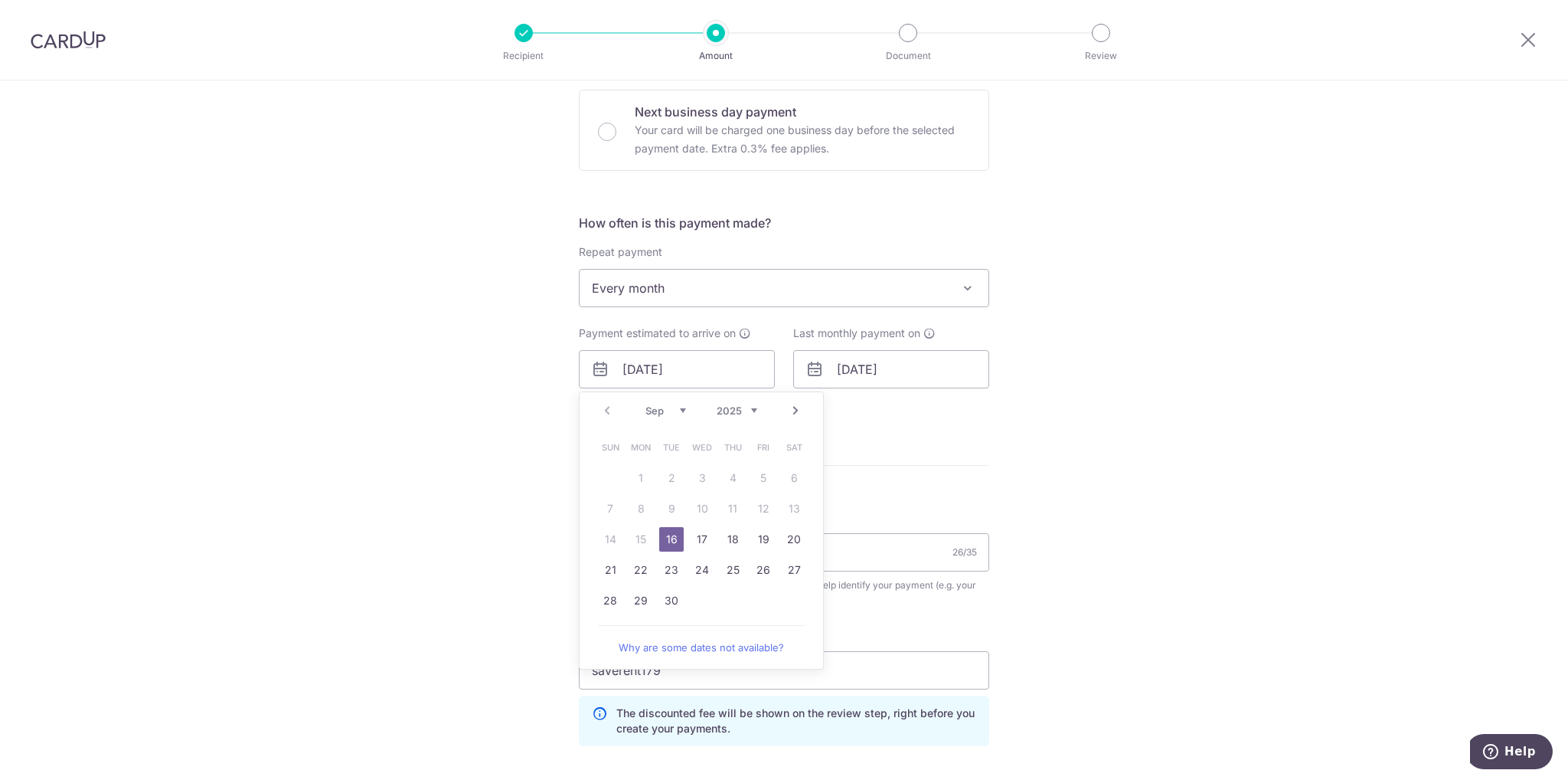
click at [680, 409] on select "Sep Oct Nov Dec" at bounding box center [665, 410] width 41 height 12
click at [609, 567] on link "19" at bounding box center [610, 569] width 25 height 25
type input "[DATE]"
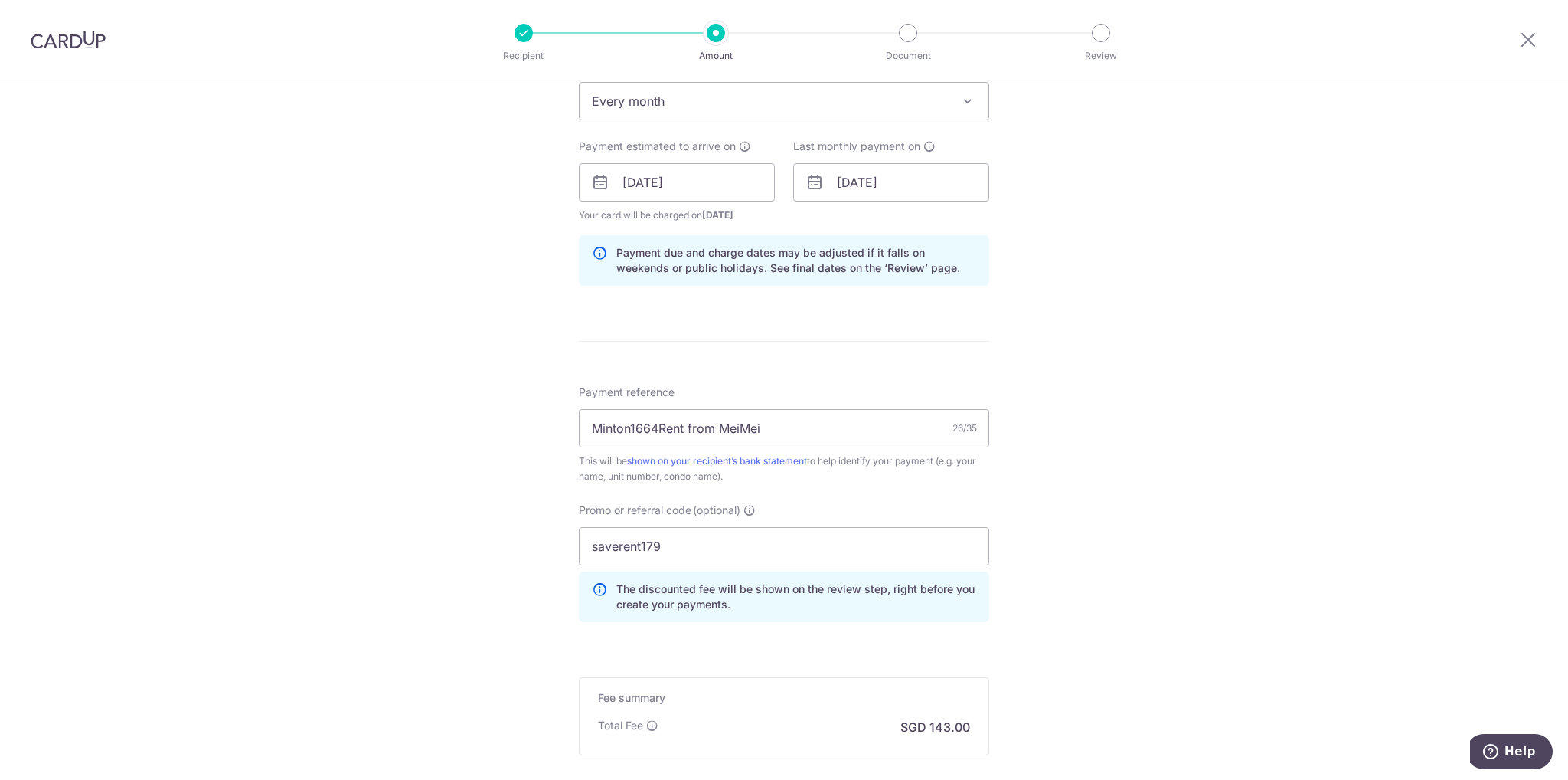
scroll to position [766, 0]
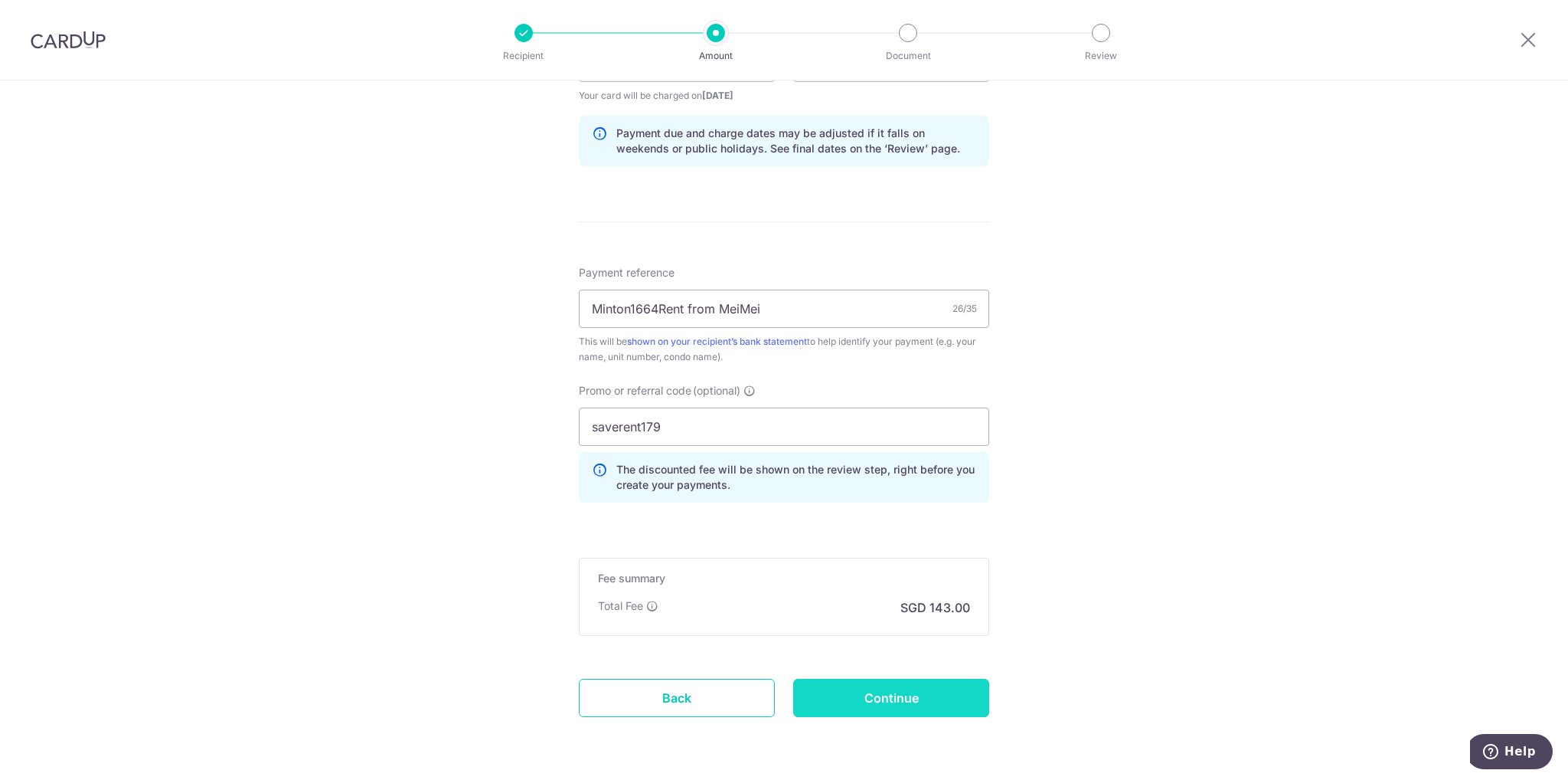
click at [941, 701] on input "Continue" at bounding box center [891, 698] width 196 height 39
type input "Update Schedule"
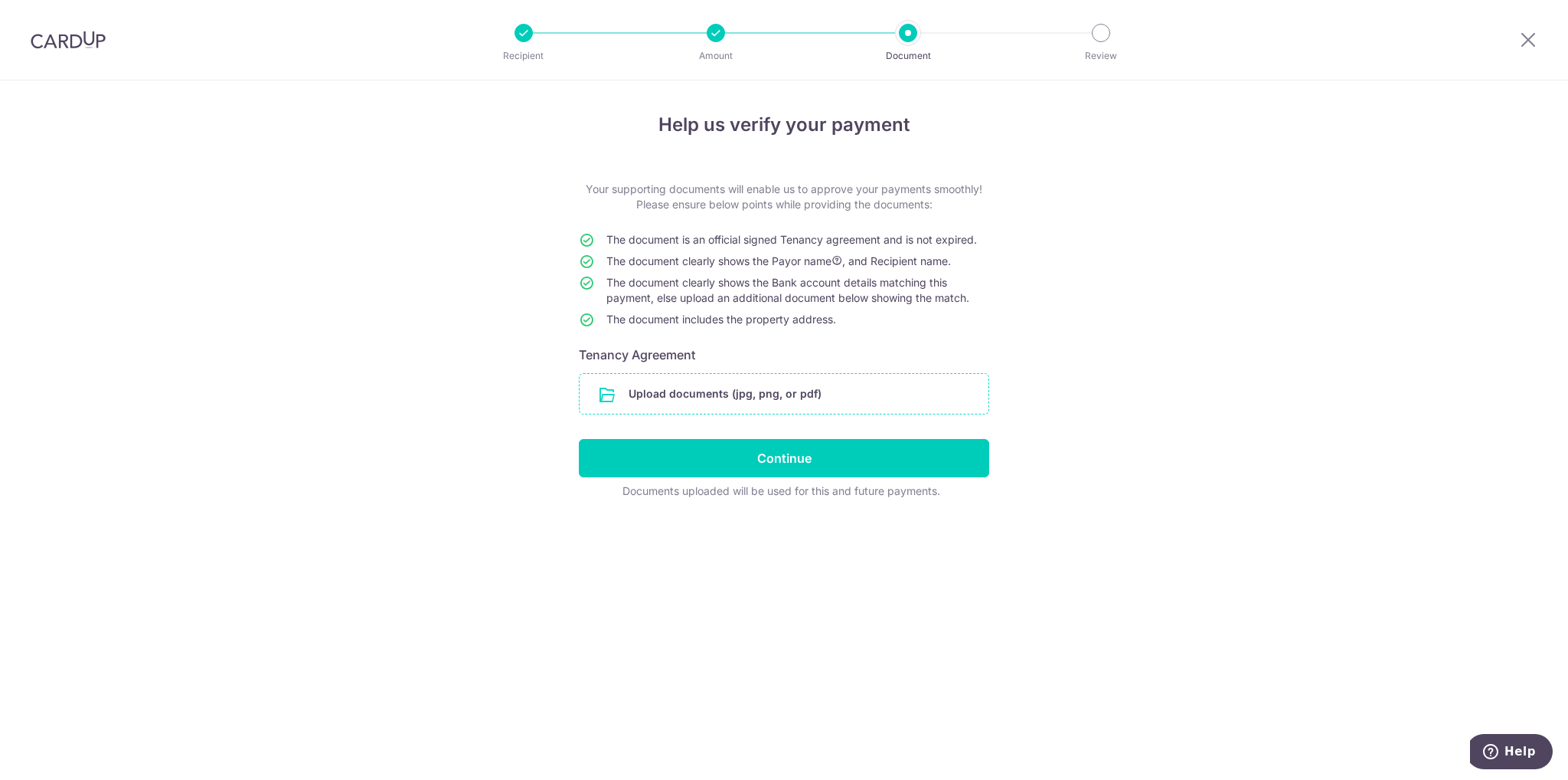
click at [791, 402] on input "file" at bounding box center [784, 393] width 409 height 40
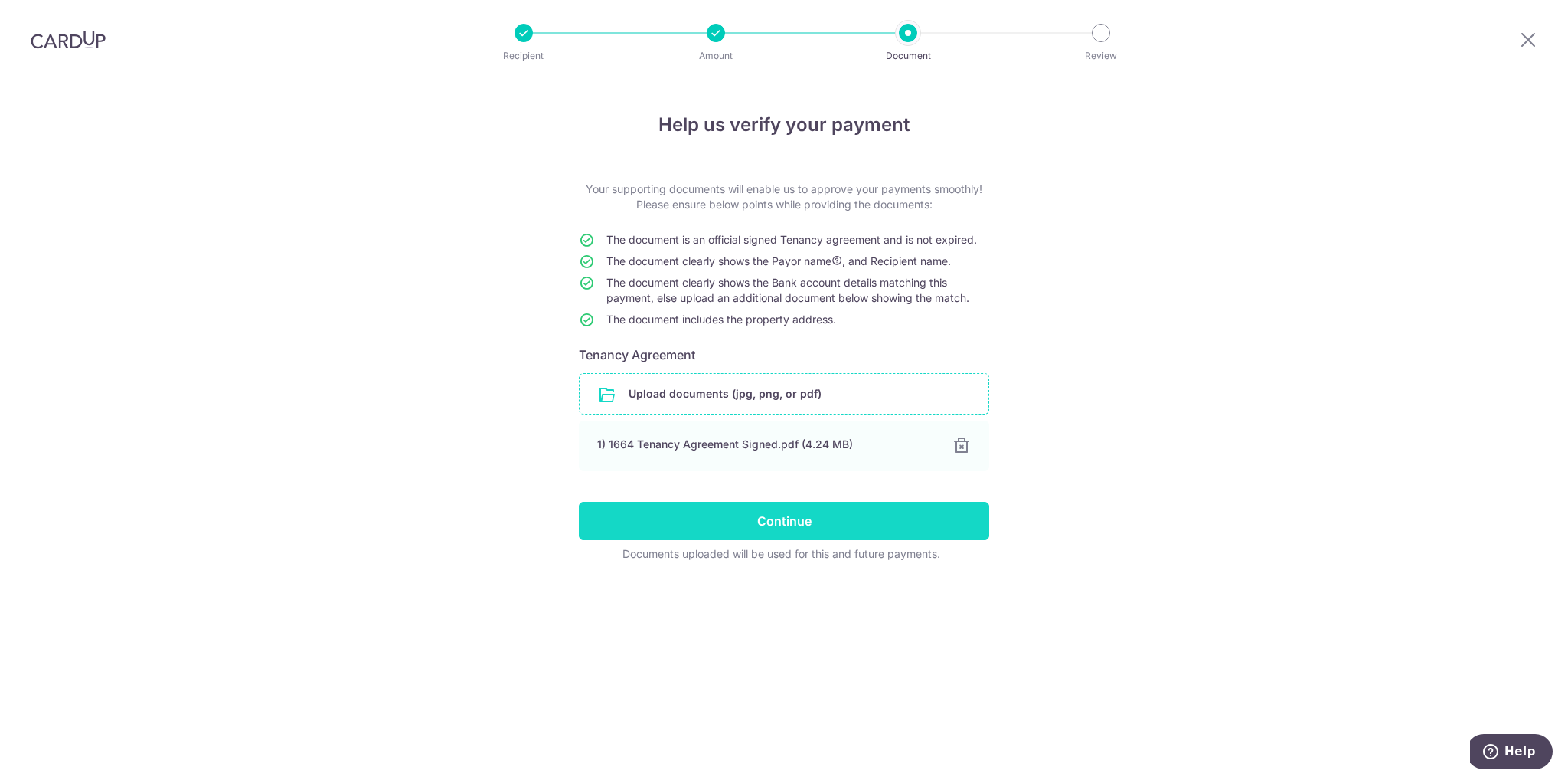
click at [924, 516] on input "Continue" at bounding box center [784, 521] width 410 height 39
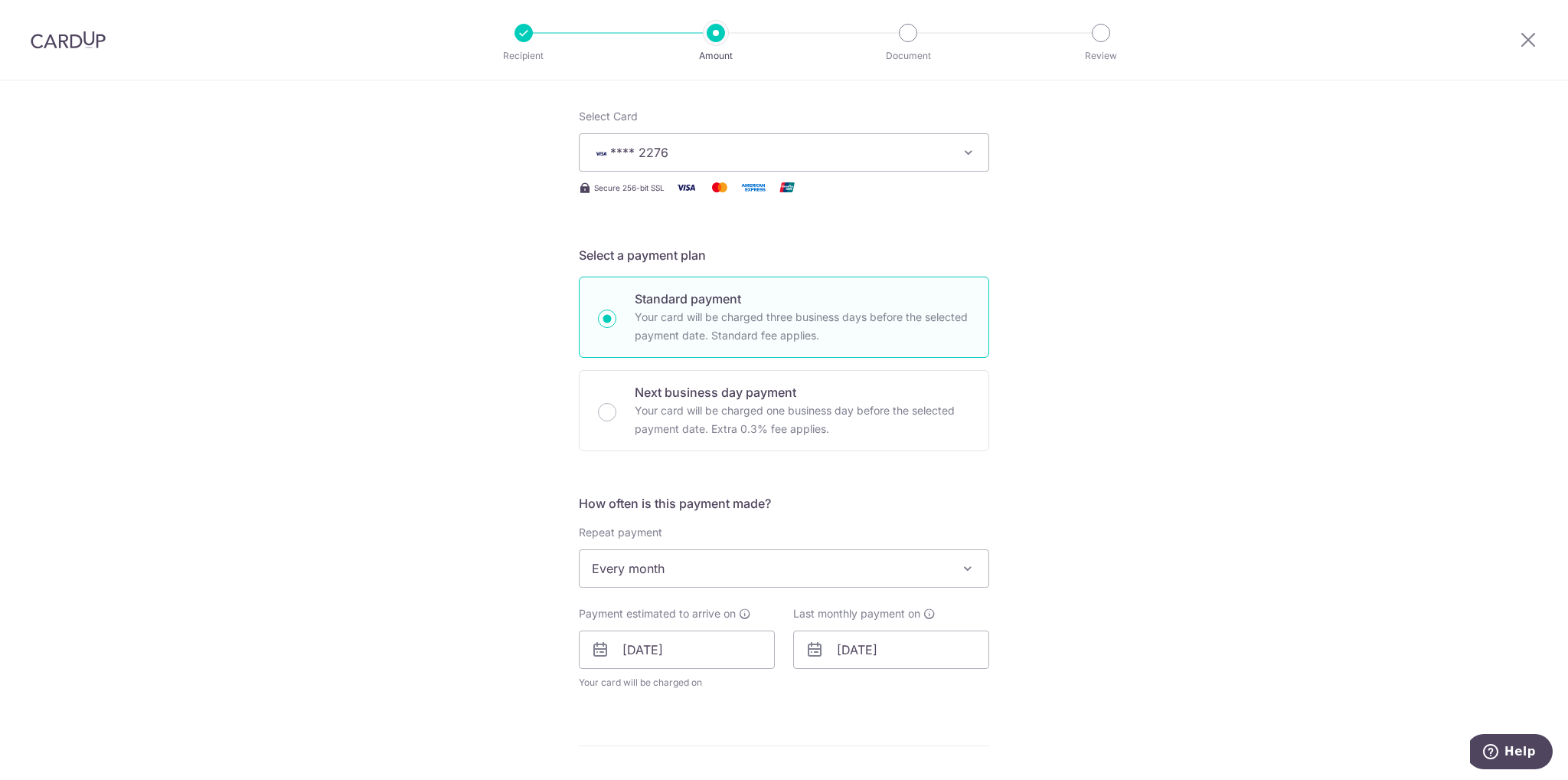
scroll to position [306, 0]
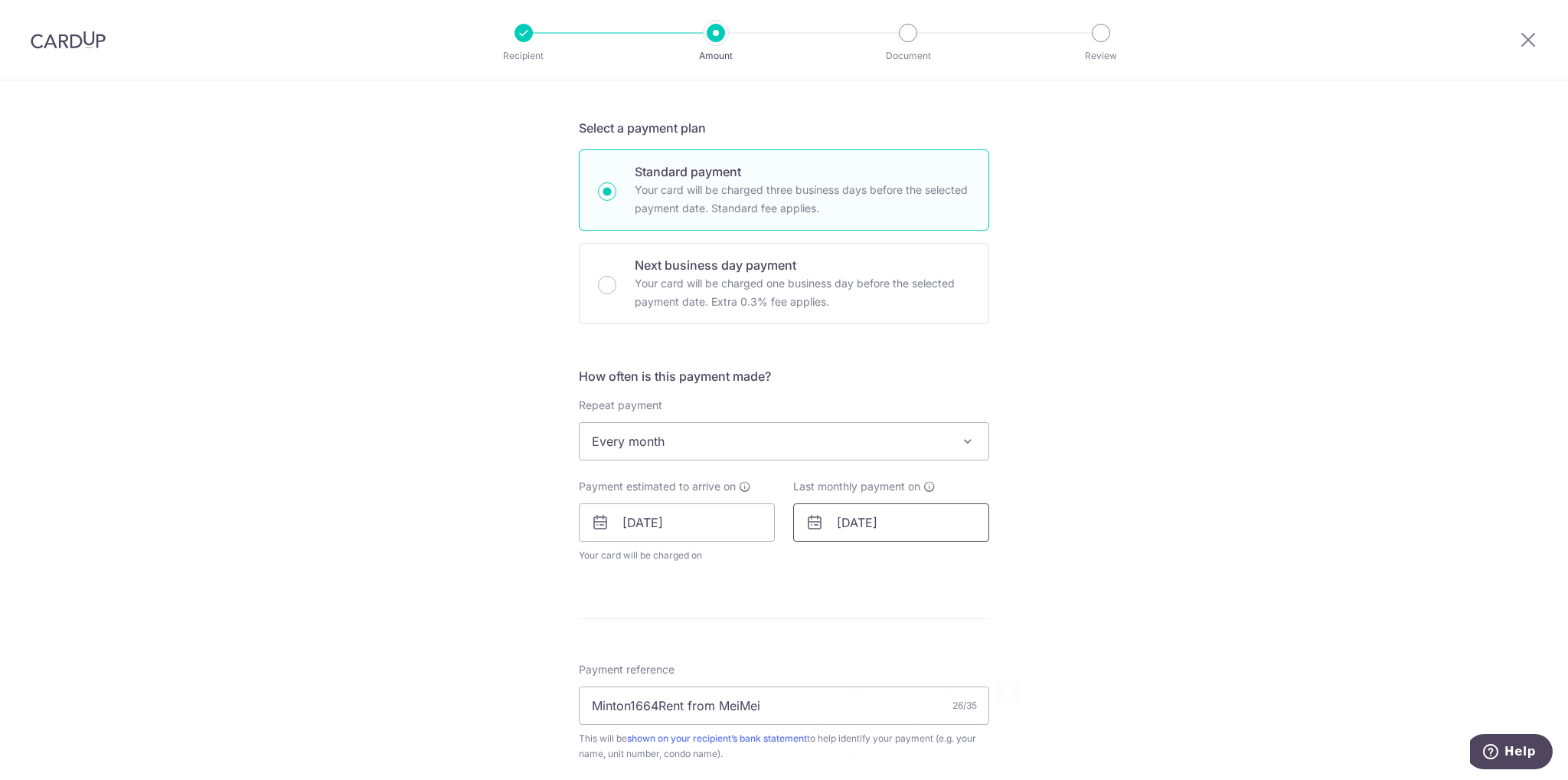
click at [887, 518] on input "[DATE]" at bounding box center [891, 522] width 196 height 39
click at [956, 566] on select "2025 2026 2027 2028 2029 2030 2031 2032 2033 2034 2035" at bounding box center [950, 563] width 41 height 12
click at [896, 562] on div "Jan Feb Mar Apr May Jun Jul Aug Sep Oct Nov Dec 2025 2026 2027 2028 2029 2030 2…" at bounding box center [915, 563] width 112 height 13
click at [890, 562] on select "Jan Feb Mar Apr May Jun Jul Aug Sep Oct Nov Dec" at bounding box center [879, 563] width 41 height 12
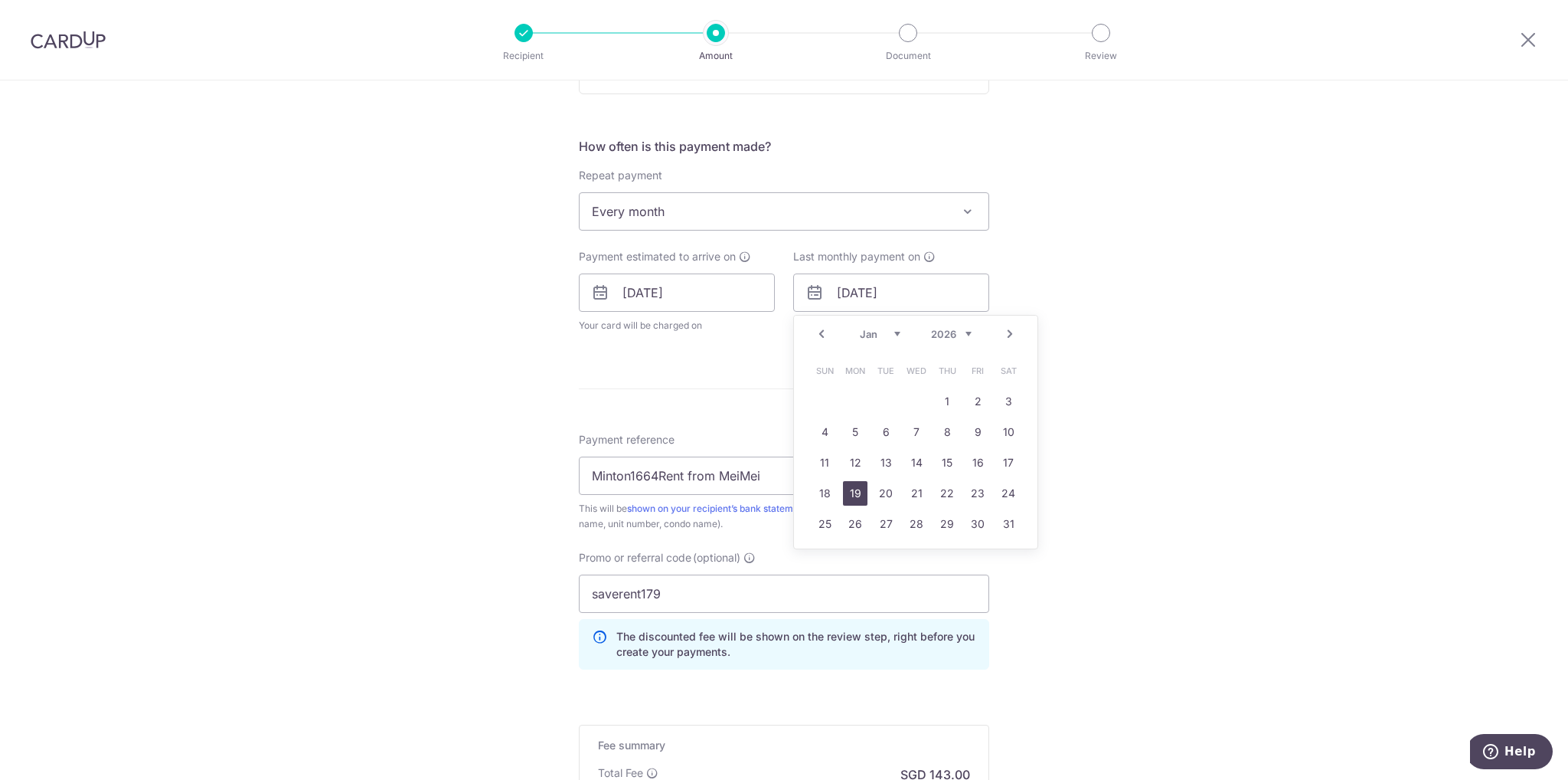
click at [850, 489] on link "19" at bounding box center [855, 493] width 25 height 25
type input "[DATE]"
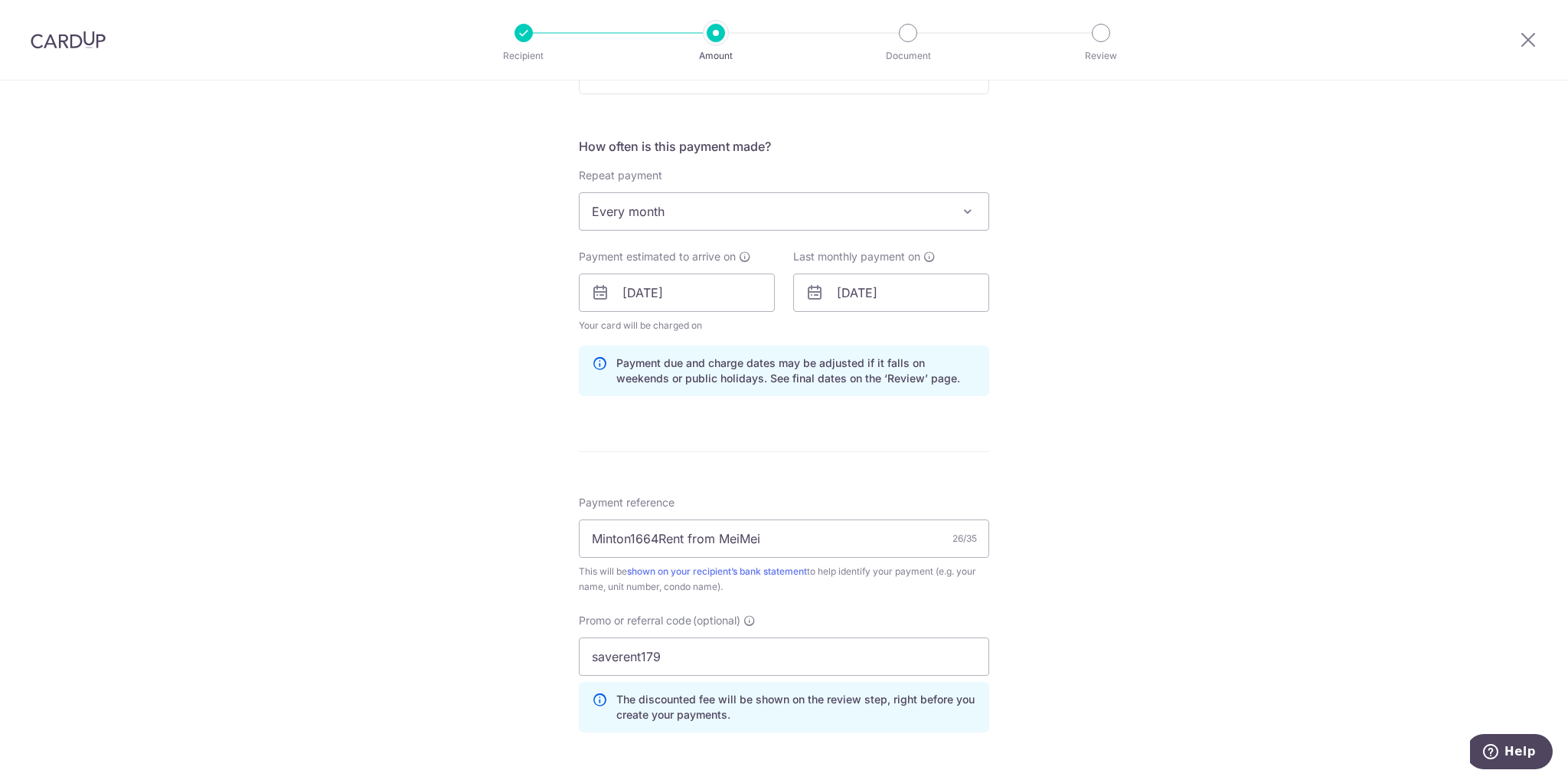
click at [1291, 481] on div "Tell us more about your payment Enter payment amount SGD 5,500.00 5500.00 Selec…" at bounding box center [784, 303] width 1568 height 1517
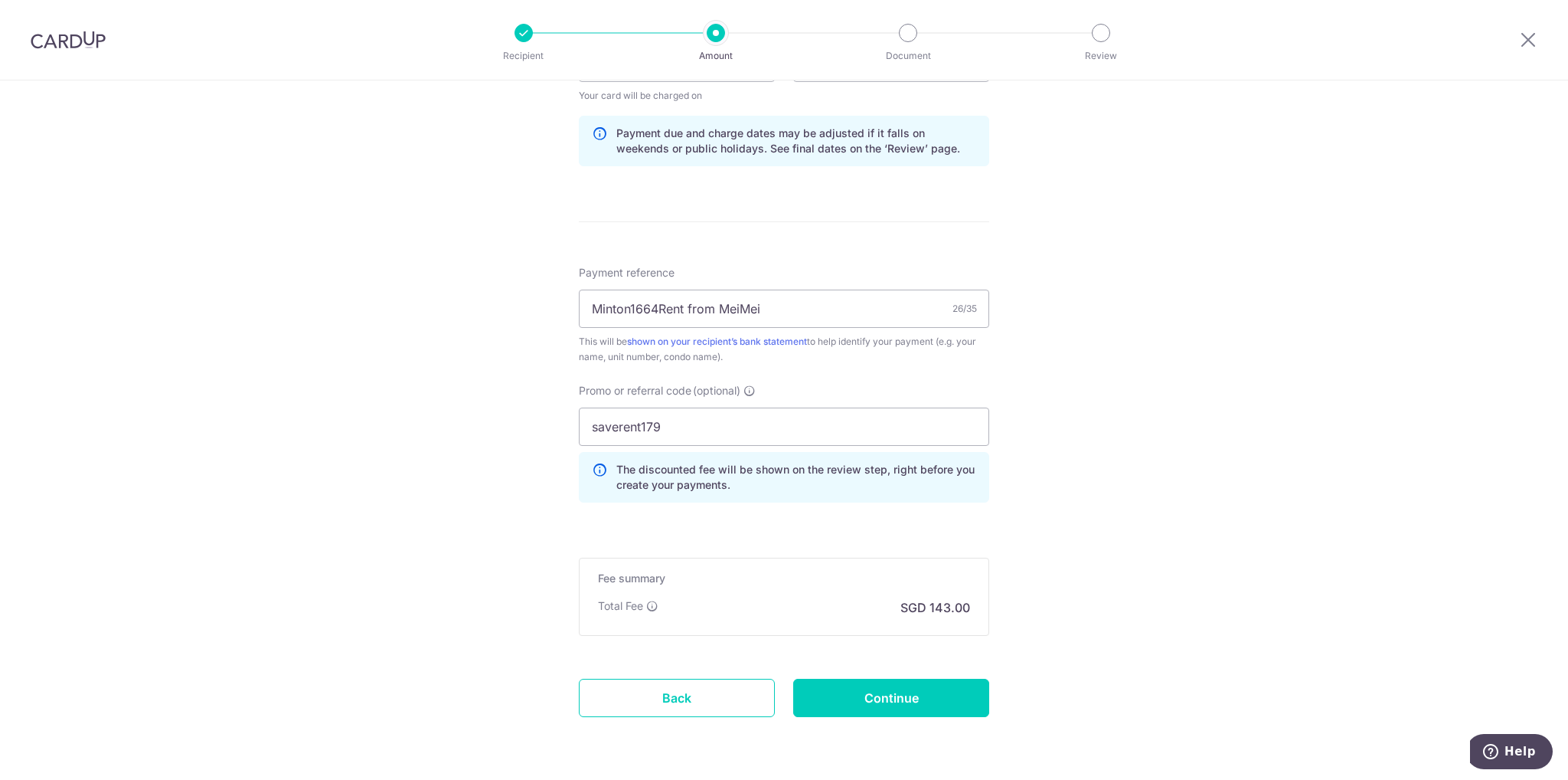
scroll to position [816, 0]
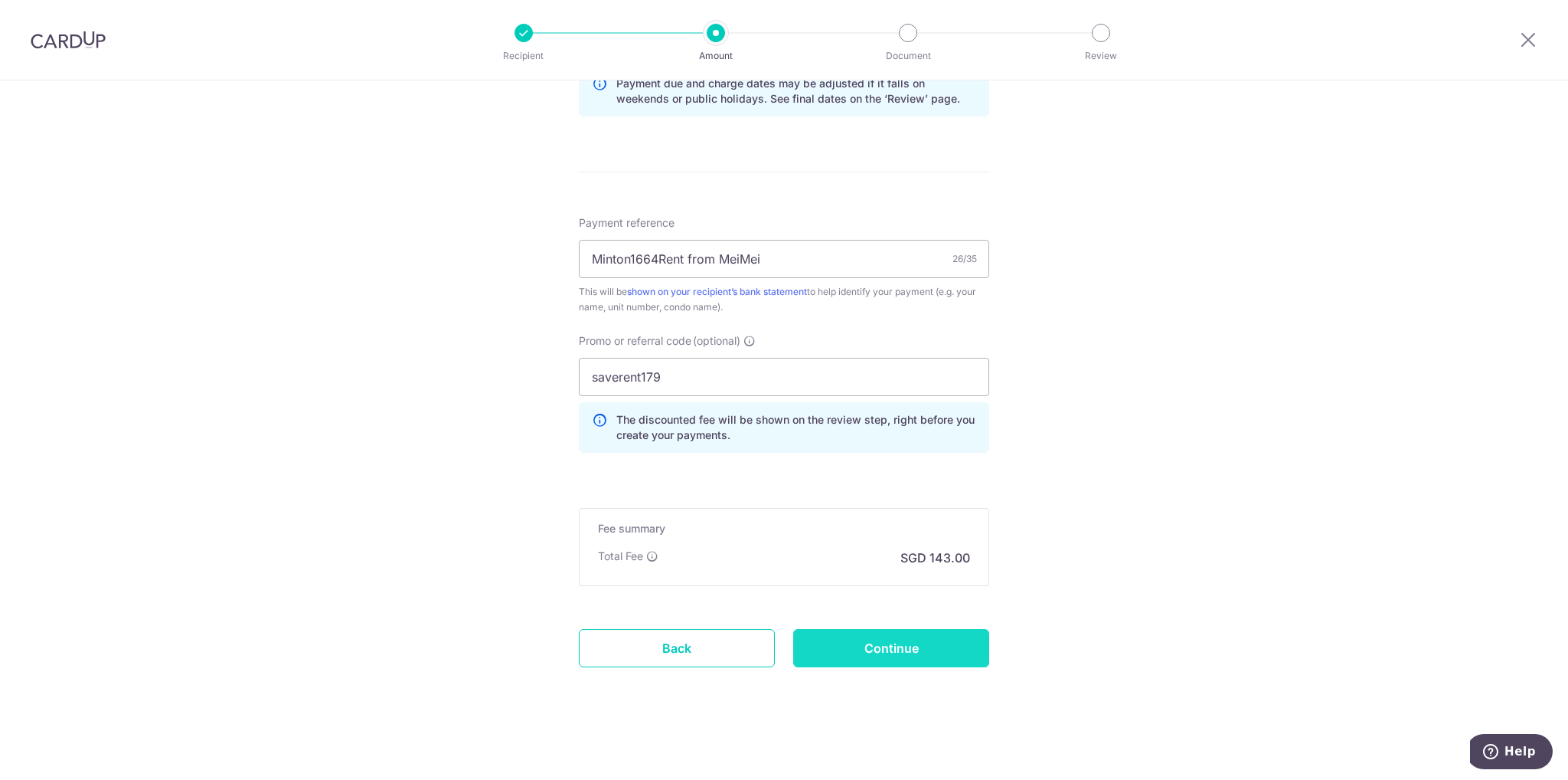
click at [897, 648] on input "Continue" at bounding box center [891, 648] width 196 height 39
type input "Update Schedule"
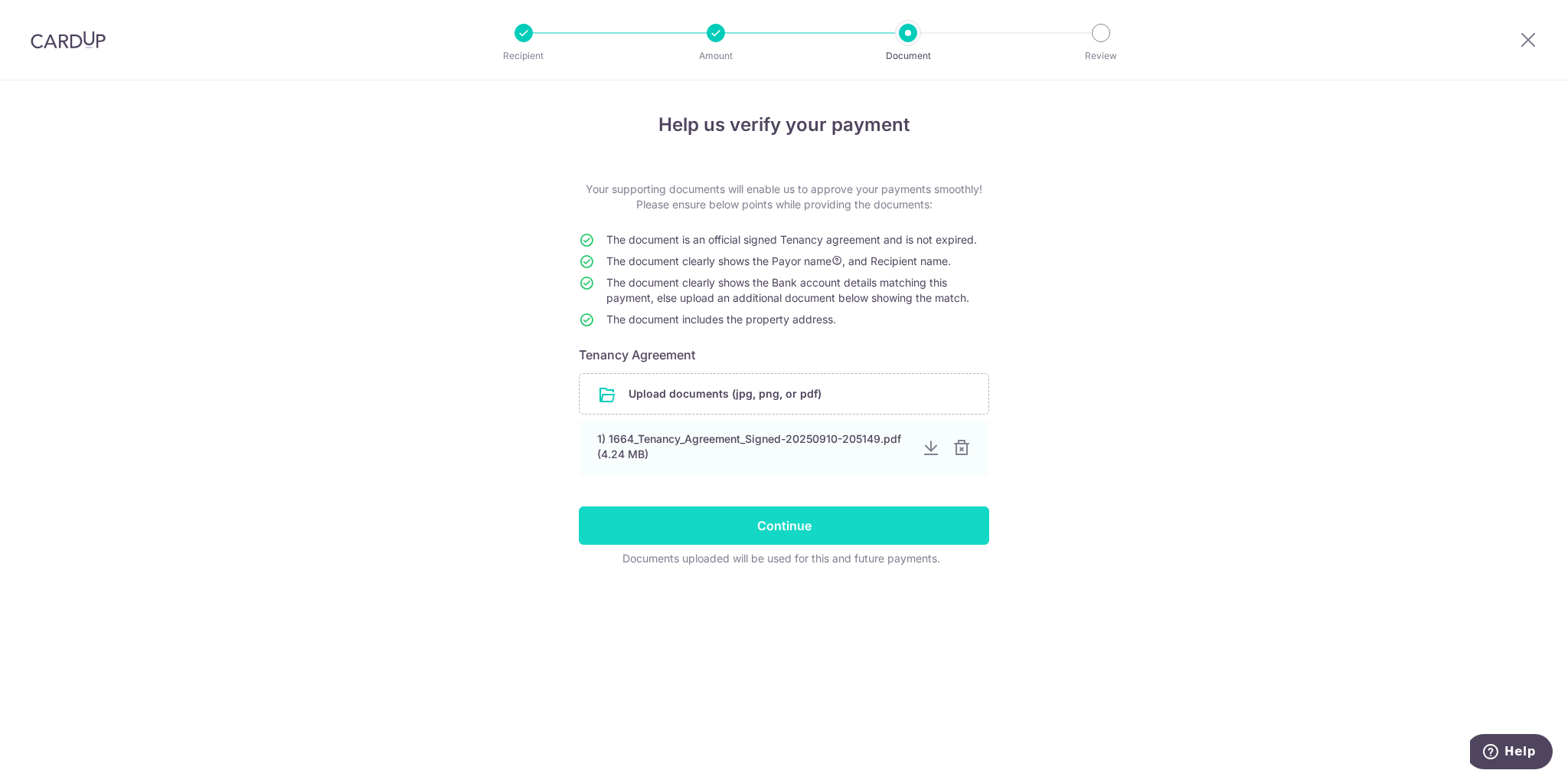
click at [806, 526] on input "Continue" at bounding box center [784, 525] width 410 height 39
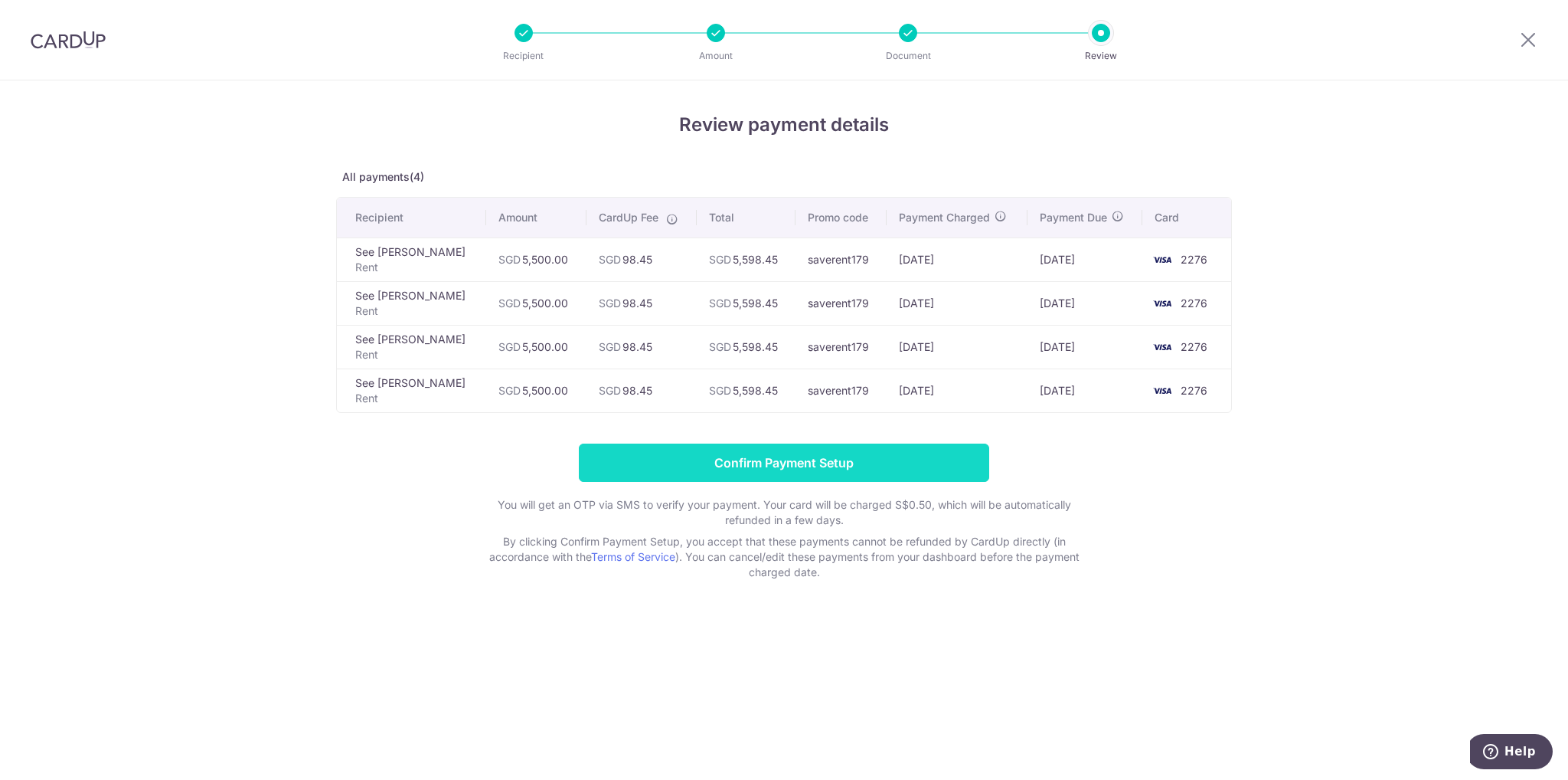
click at [776, 473] on input "Confirm Payment Setup" at bounding box center [784, 463] width 410 height 39
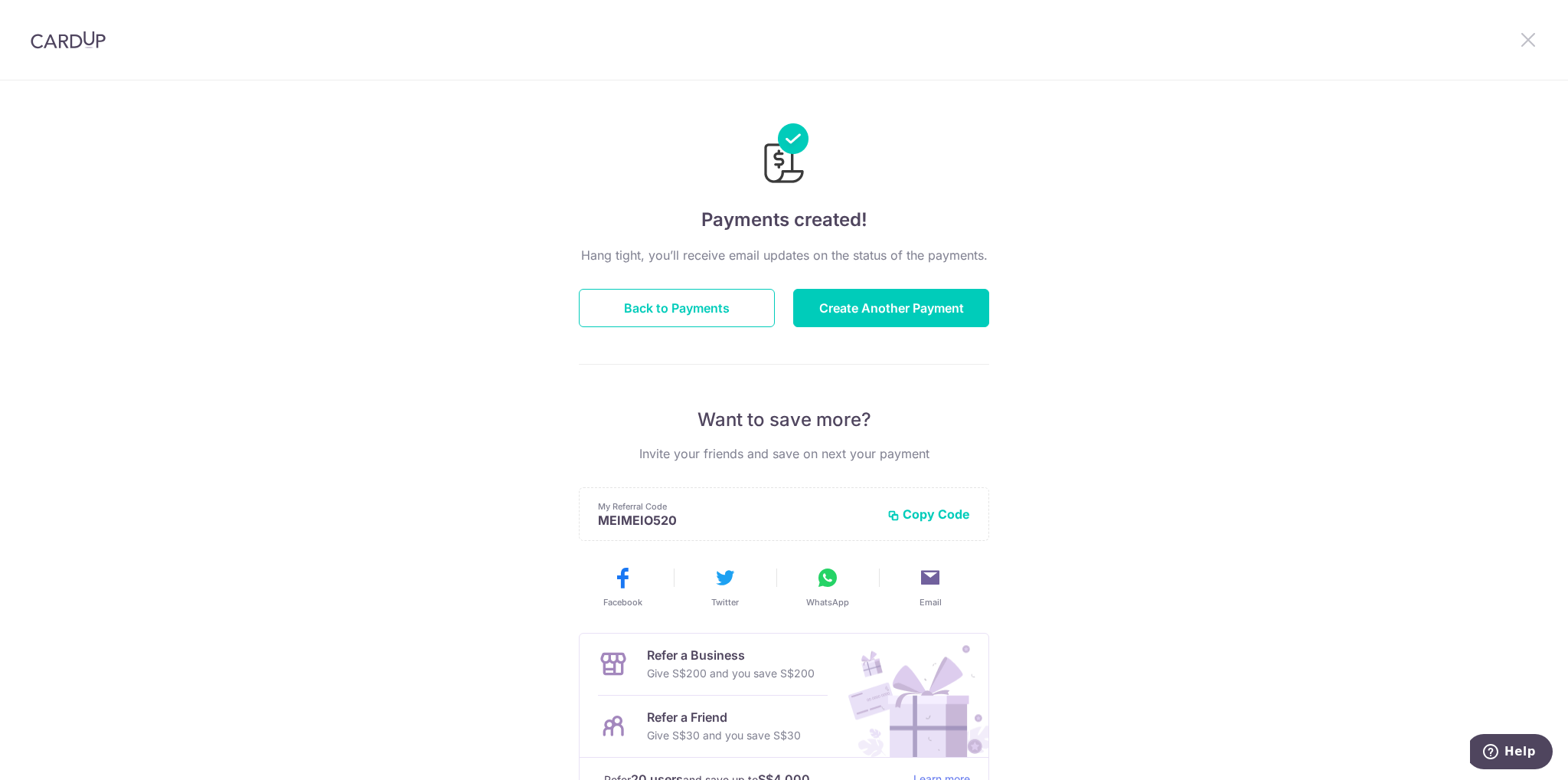
click at [1529, 41] on icon at bounding box center [1528, 39] width 19 height 19
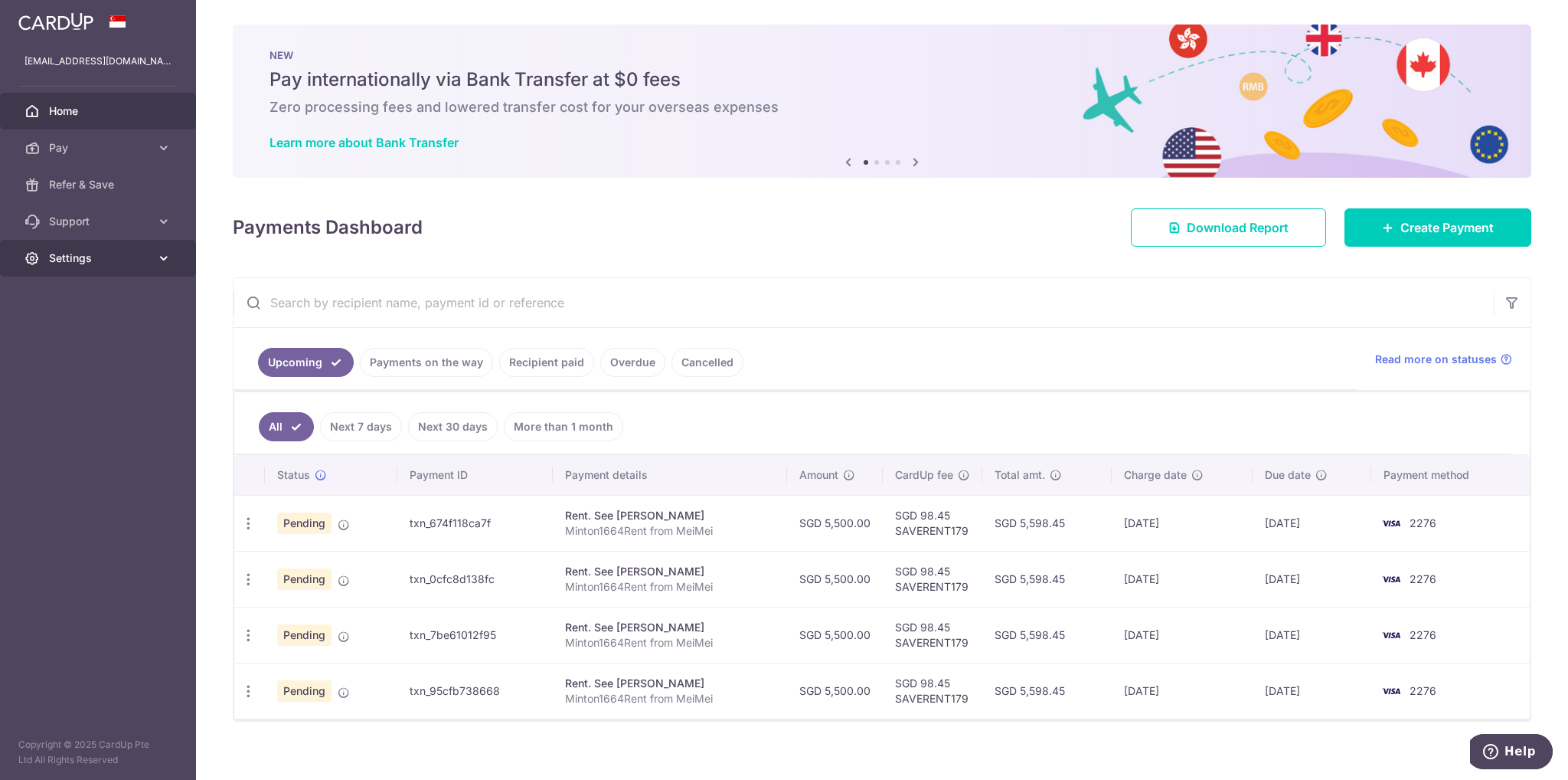
click at [157, 262] on icon at bounding box center [163, 257] width 15 height 15
click at [66, 330] on span "Logout" at bounding box center [100, 331] width 101 height 15
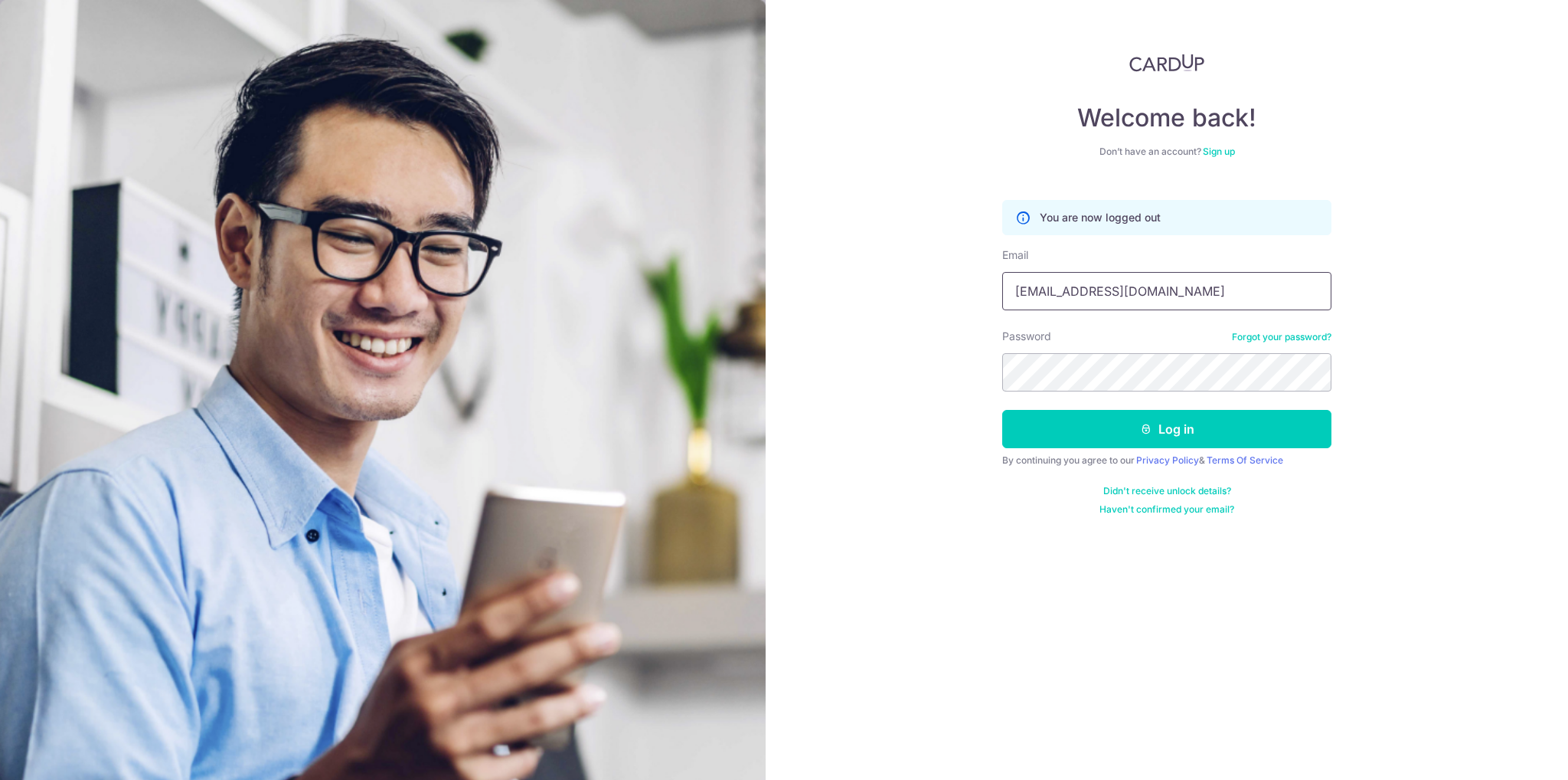
click at [1154, 294] on input "[EMAIL_ADDRESS][DOMAIN_NAME]" at bounding box center [1166, 291] width 329 height 39
type input "[EMAIL_ADDRESS][DOMAIN_NAME]"
click at [1124, 424] on button "Log in" at bounding box center [1166, 429] width 329 height 39
